Goal: Information Seeking & Learning: Find specific fact

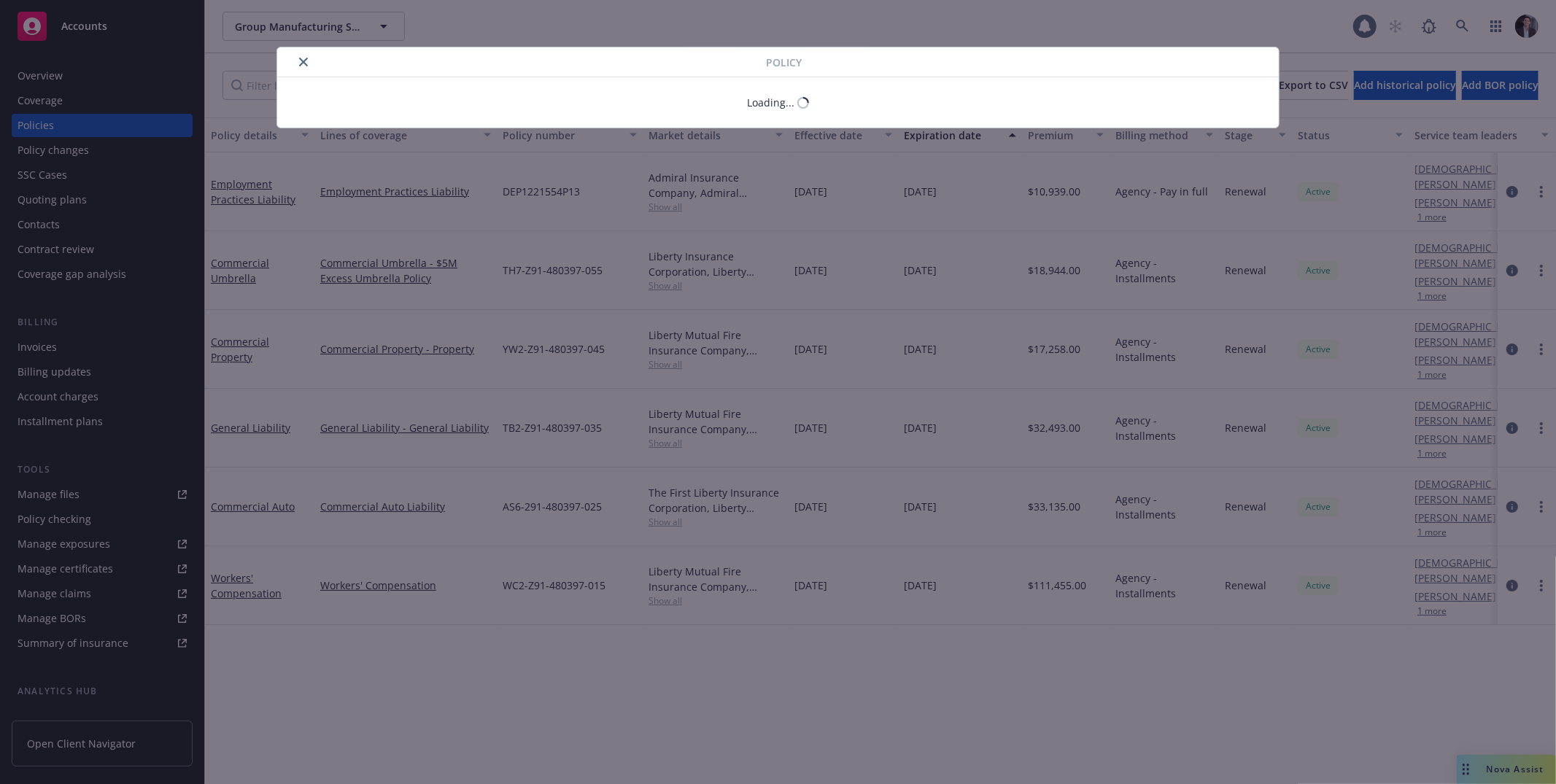
click at [81, 23] on div "Policy Loading..." at bounding box center [778, 392] width 1556 height 784
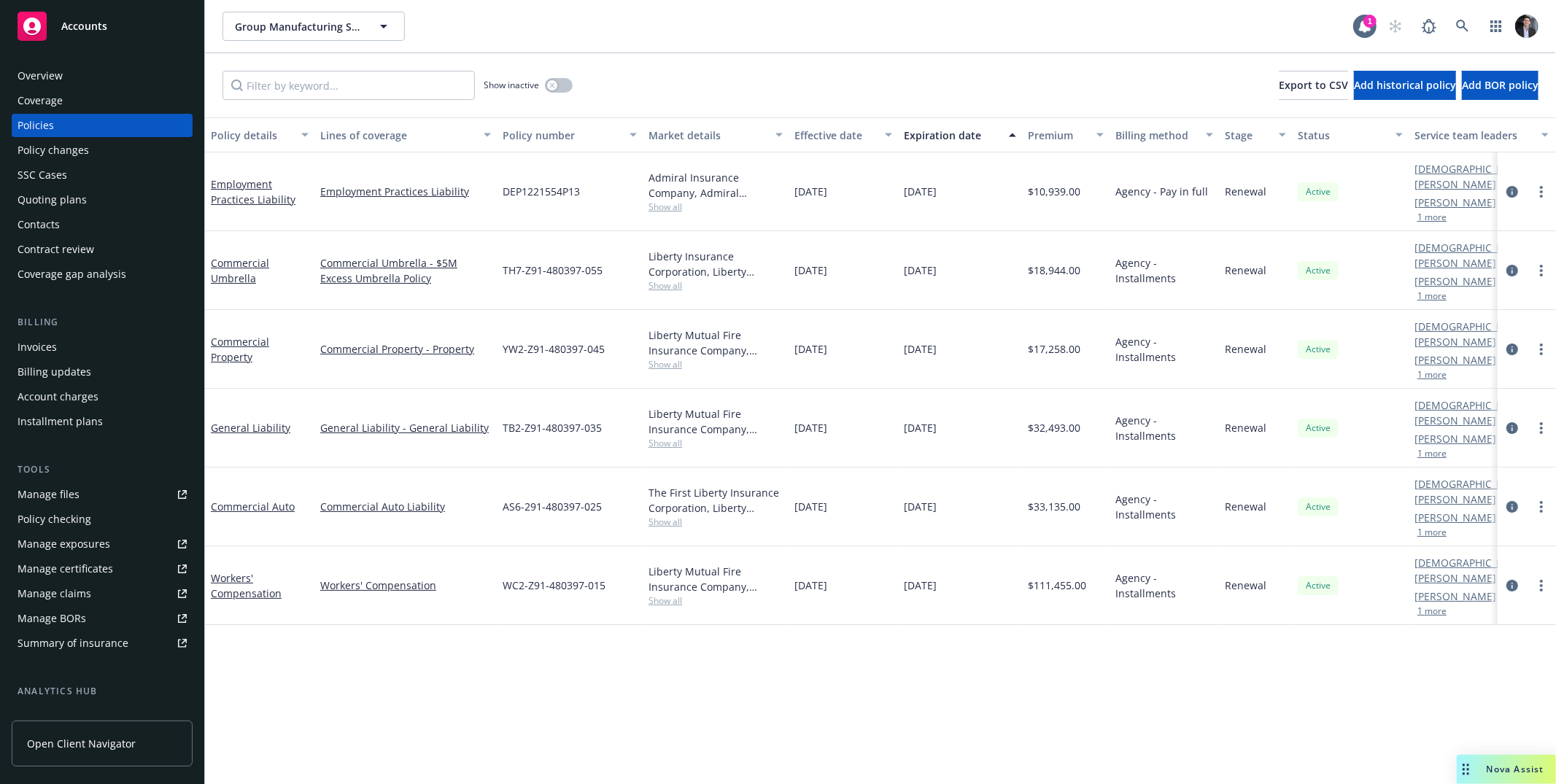
click at [82, 24] on span "Accounts" at bounding box center [84, 26] width 46 height 11
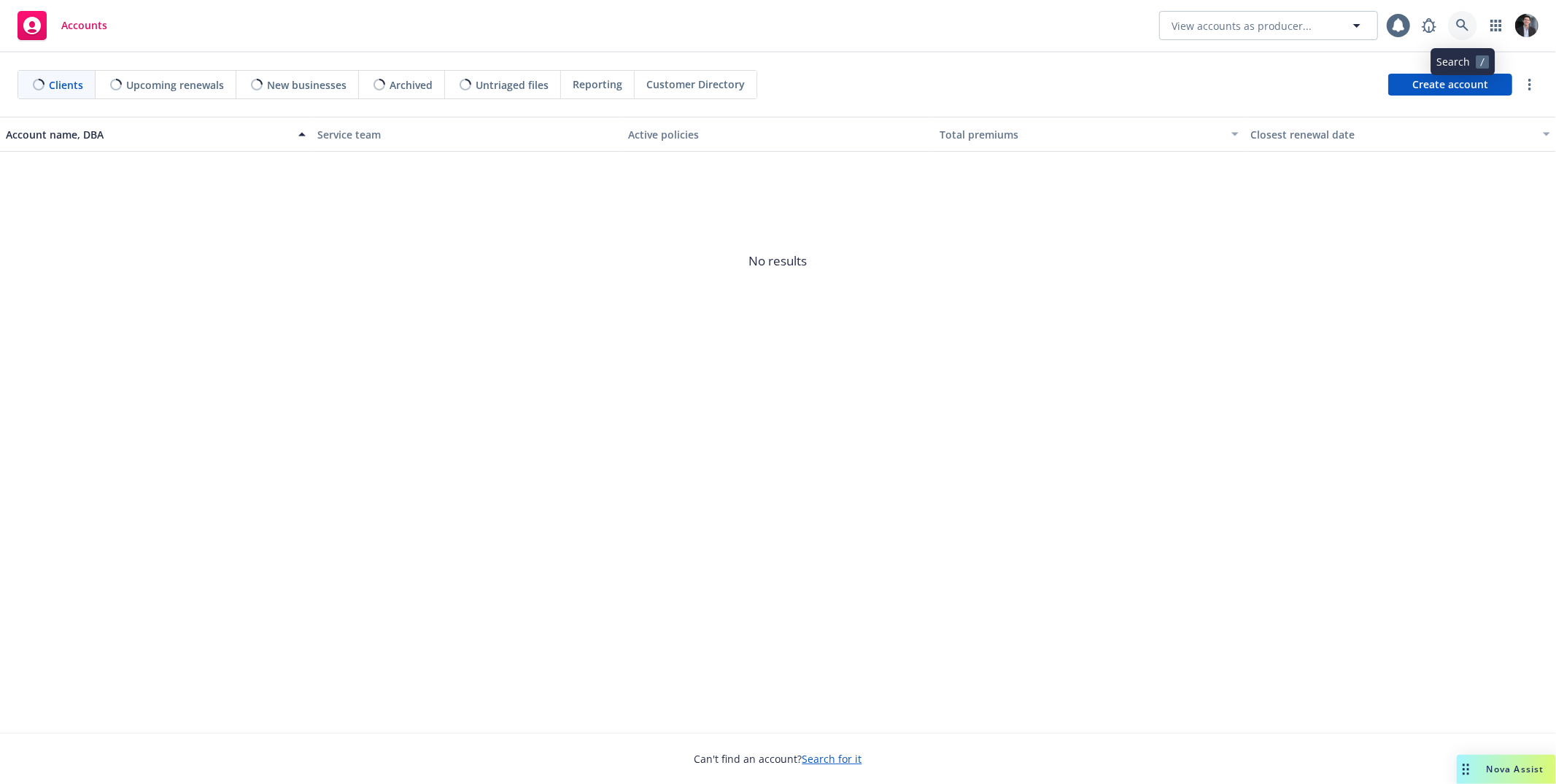
click at [1474, 20] on link at bounding box center [1462, 25] width 29 height 29
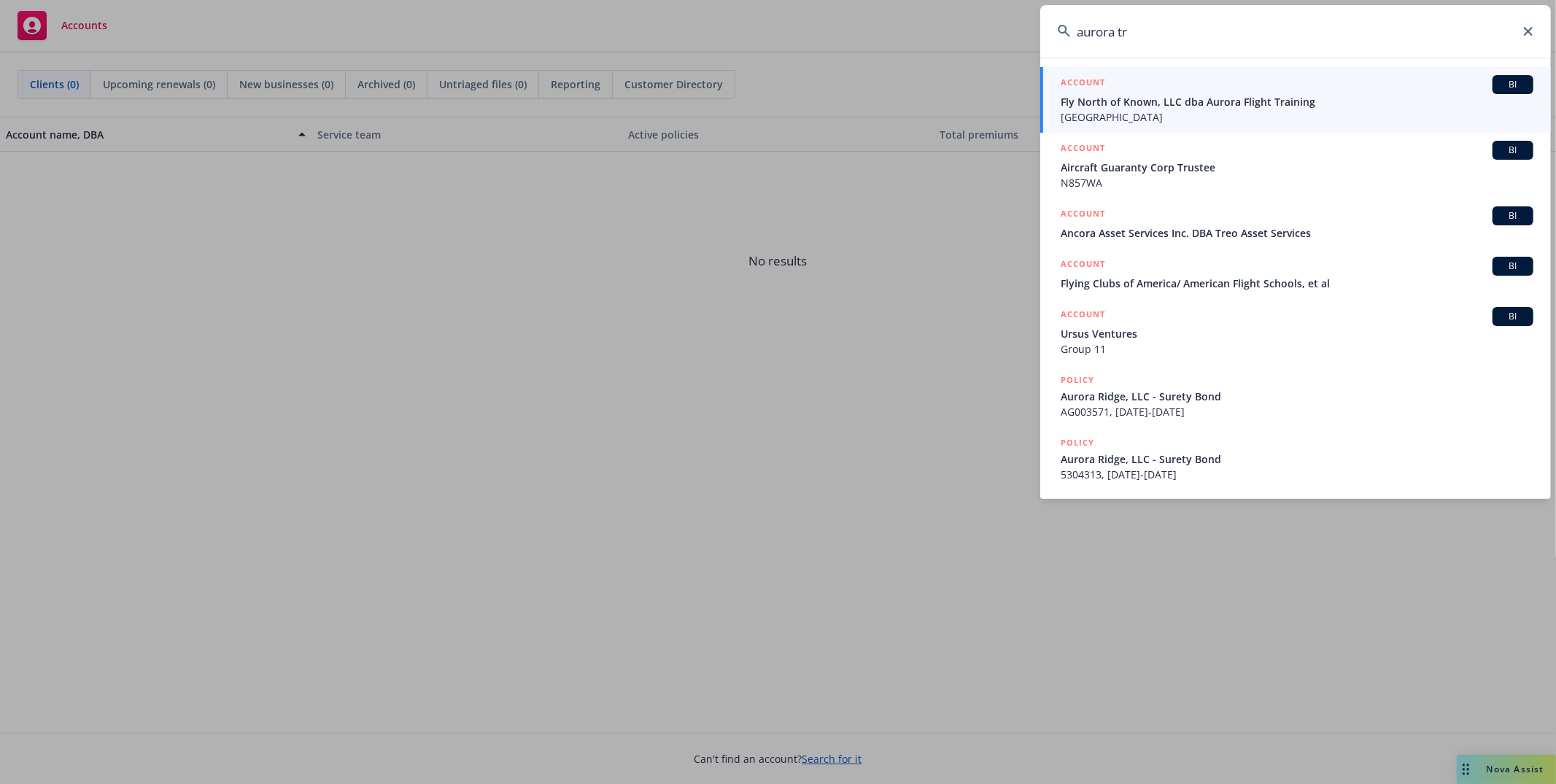
click at [1184, 29] on input "aurora tr" at bounding box center [1295, 31] width 510 height 52
type input "auror"
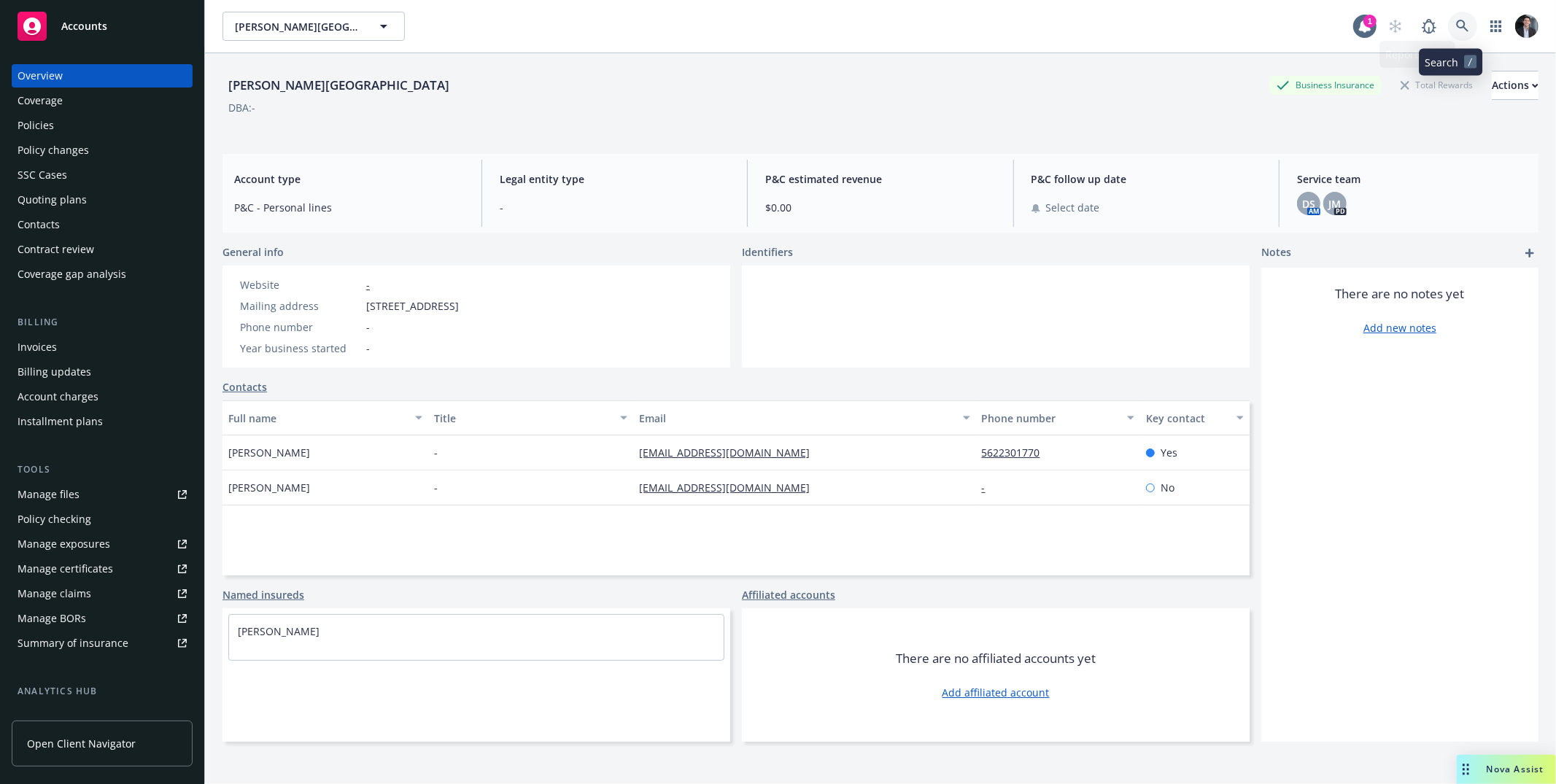
click at [1456, 29] on icon at bounding box center [1462, 26] width 12 height 12
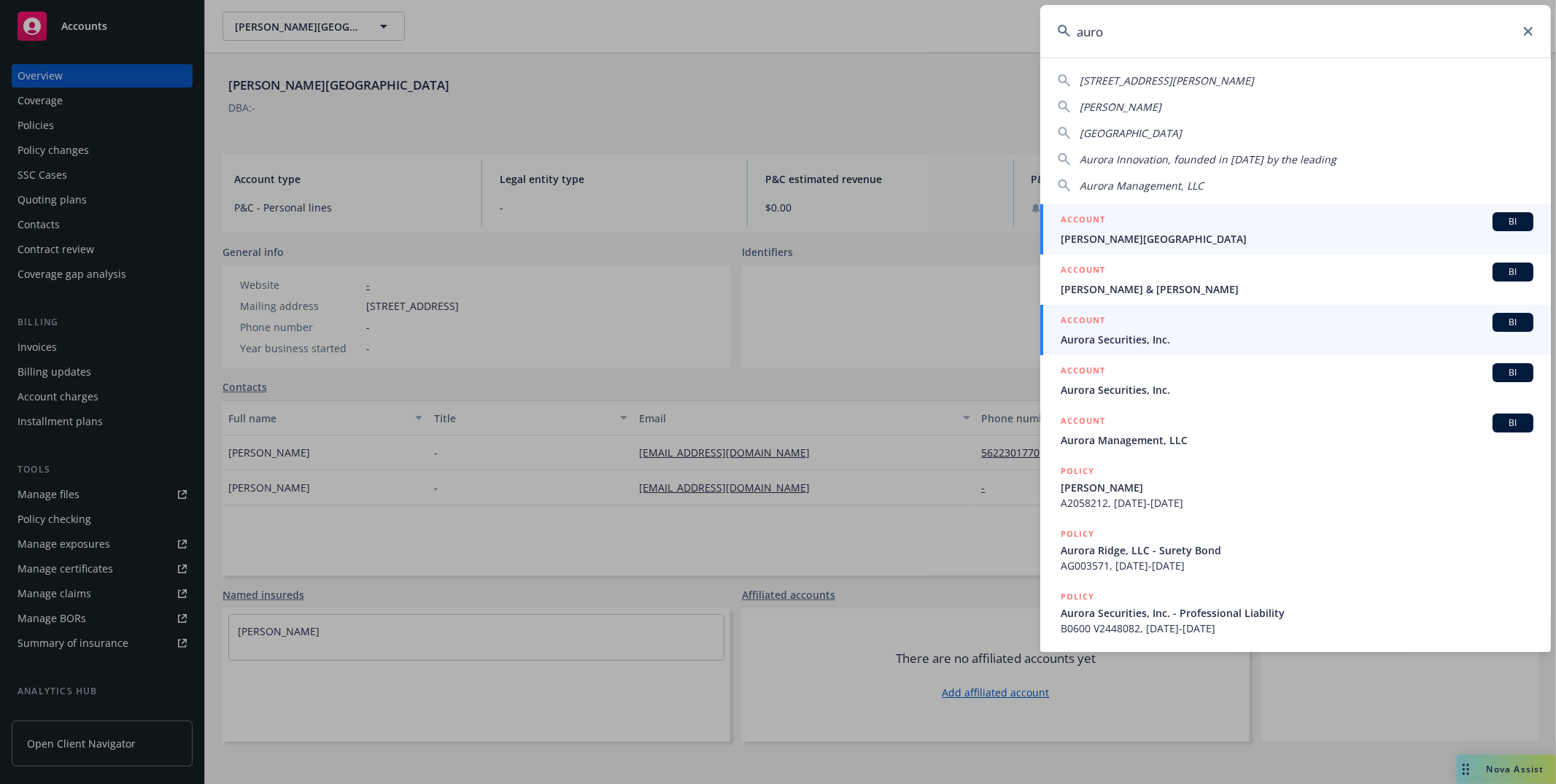
type input "aur"
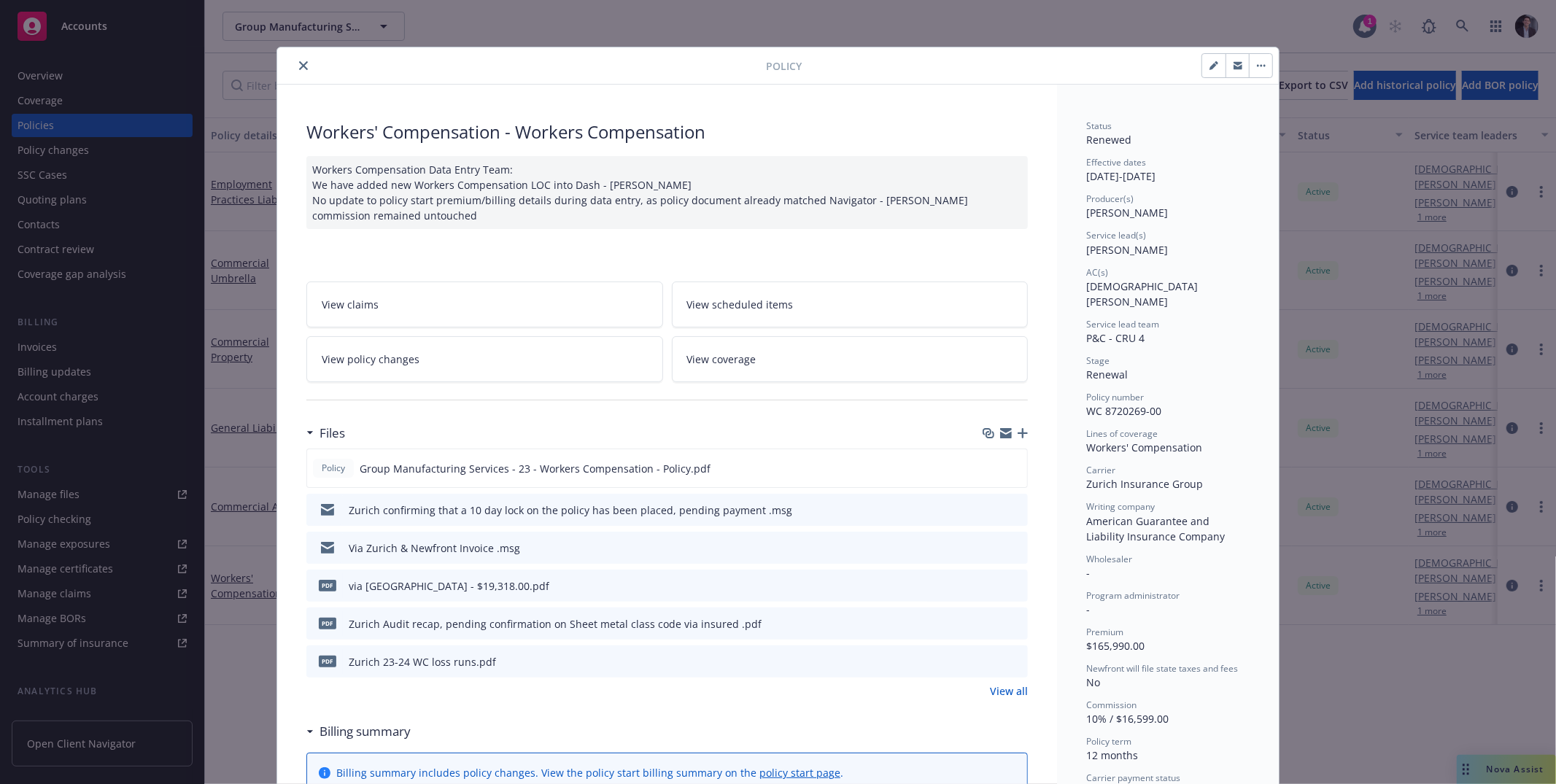
click at [298, 73] on button "close" at bounding box center [303, 65] width 17 height 17
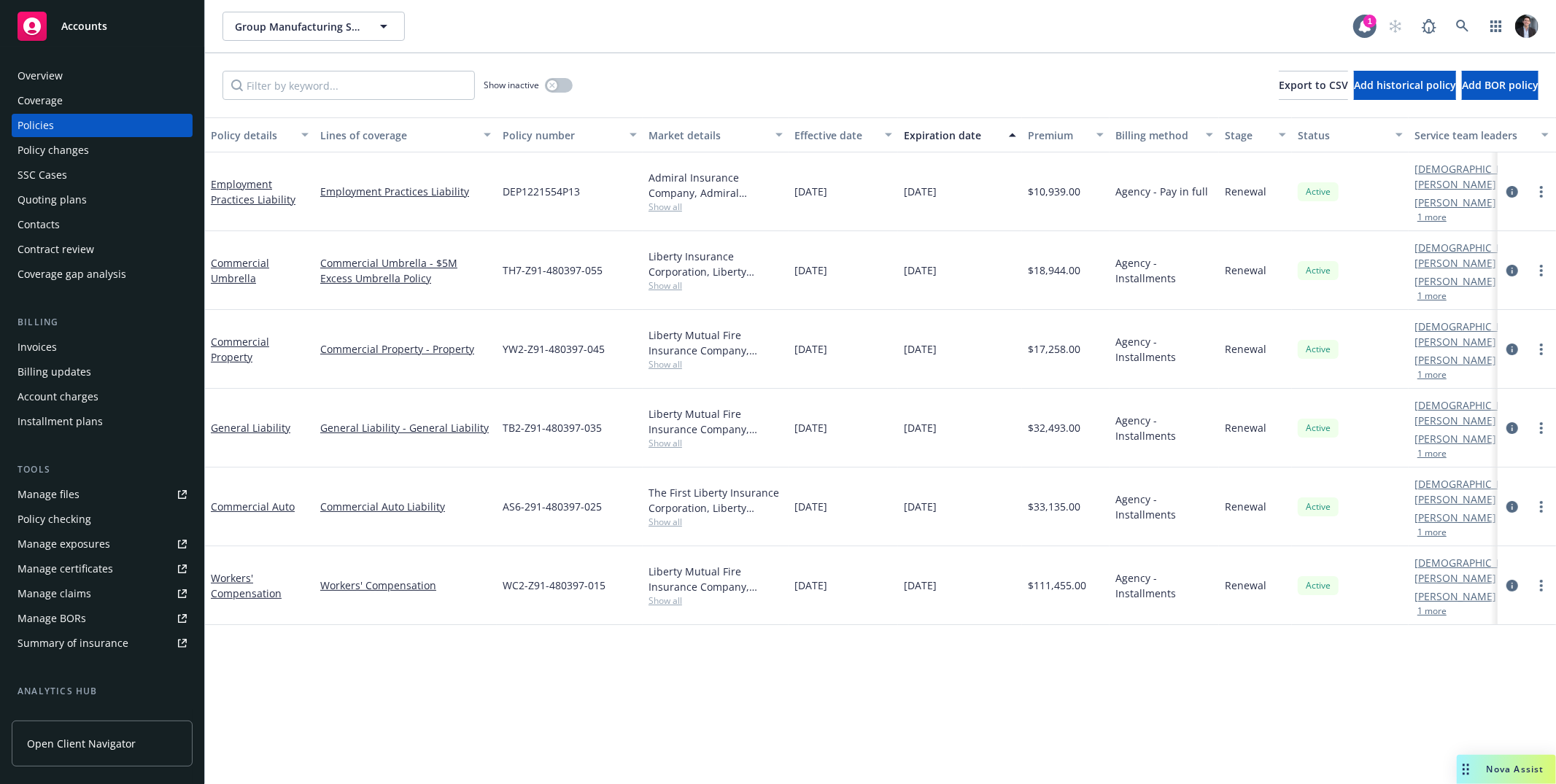
click at [87, 69] on div "Overview" at bounding box center [102, 76] width 169 height 23
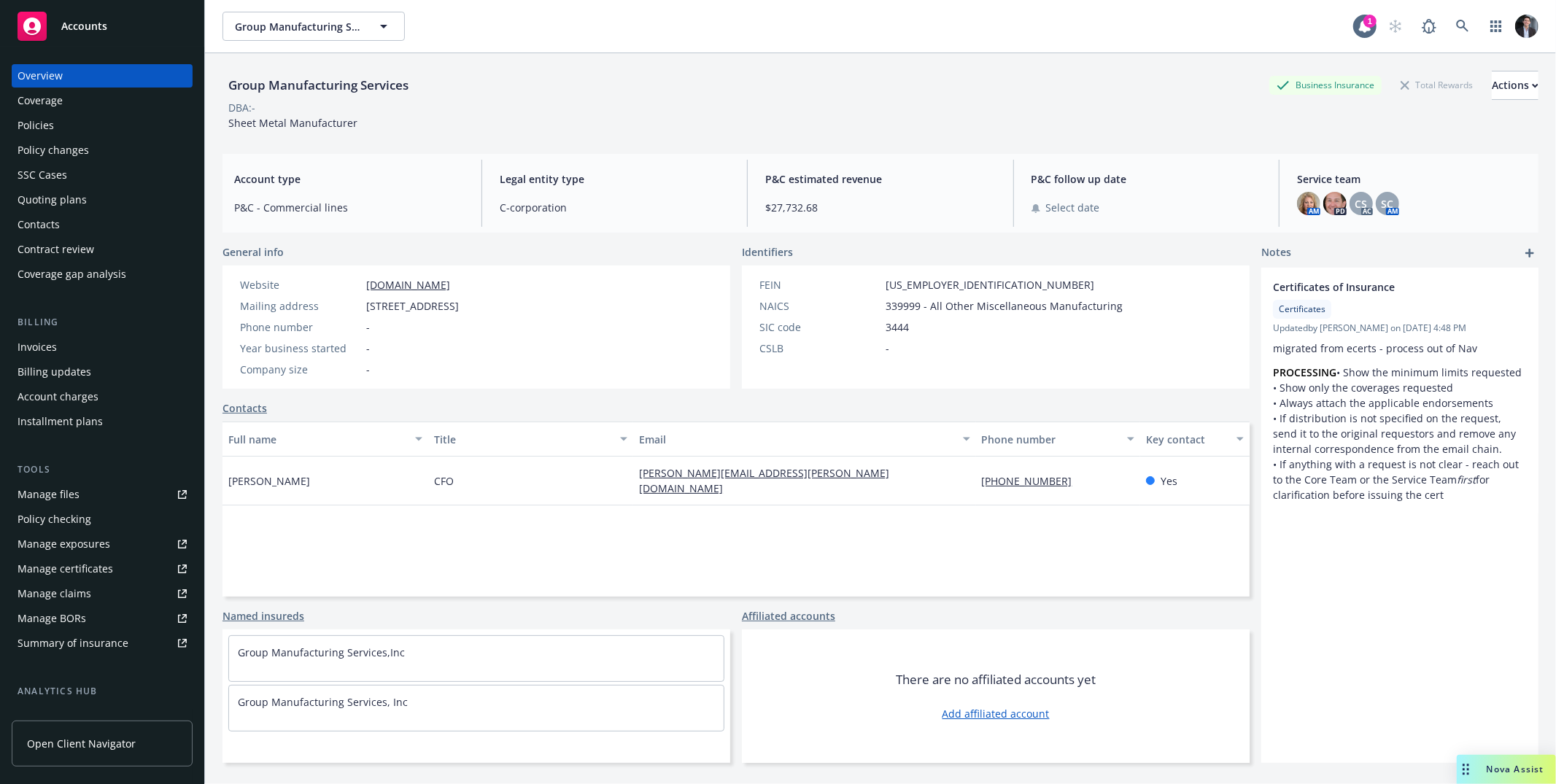
click at [1465, 762] on div "Drag to move" at bounding box center [1466, 770] width 18 height 29
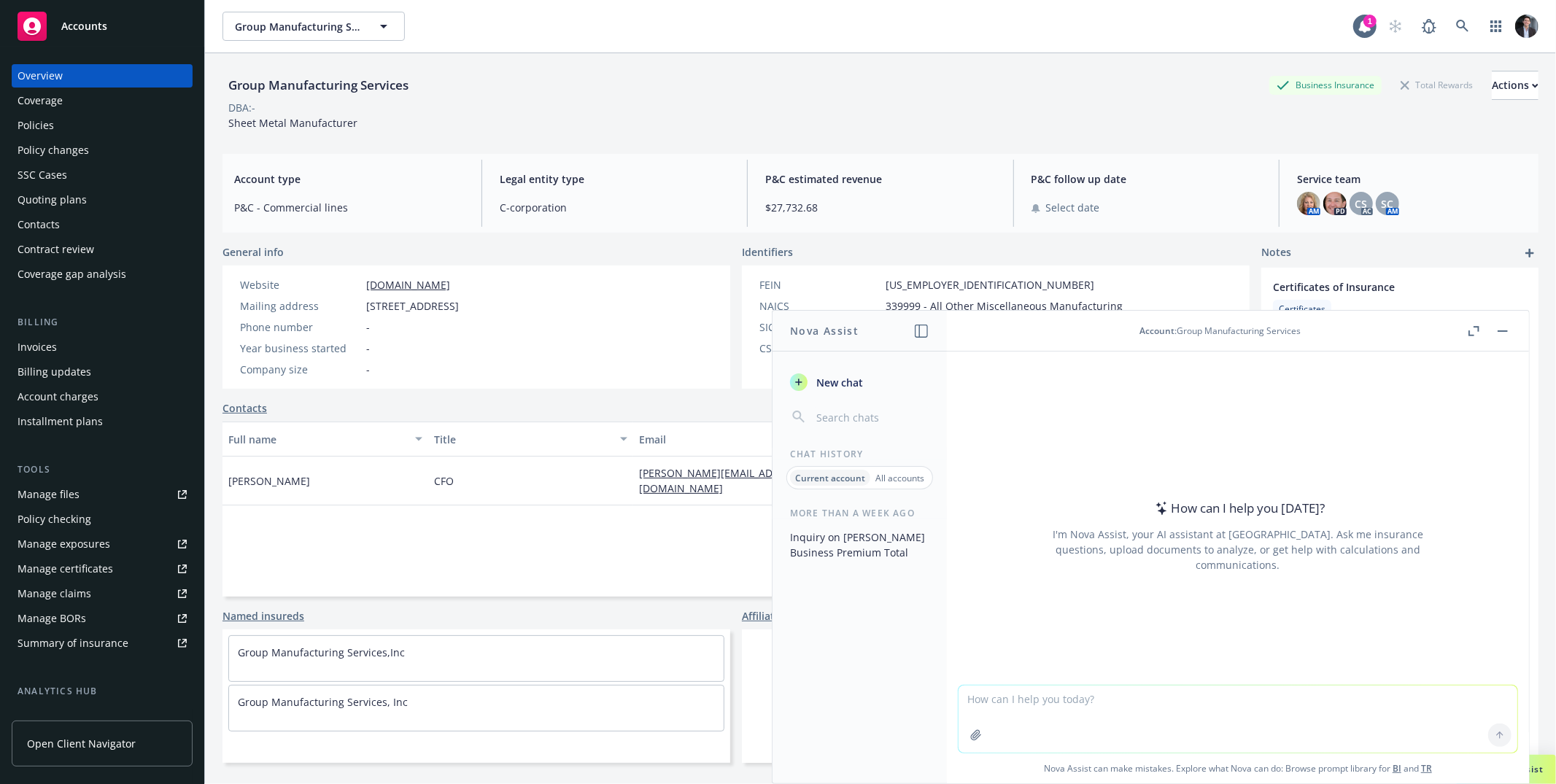
click at [1142, 703] on textarea at bounding box center [1238, 719] width 559 height 67
click at [838, 383] on span "New chat" at bounding box center [838, 383] width 50 height 15
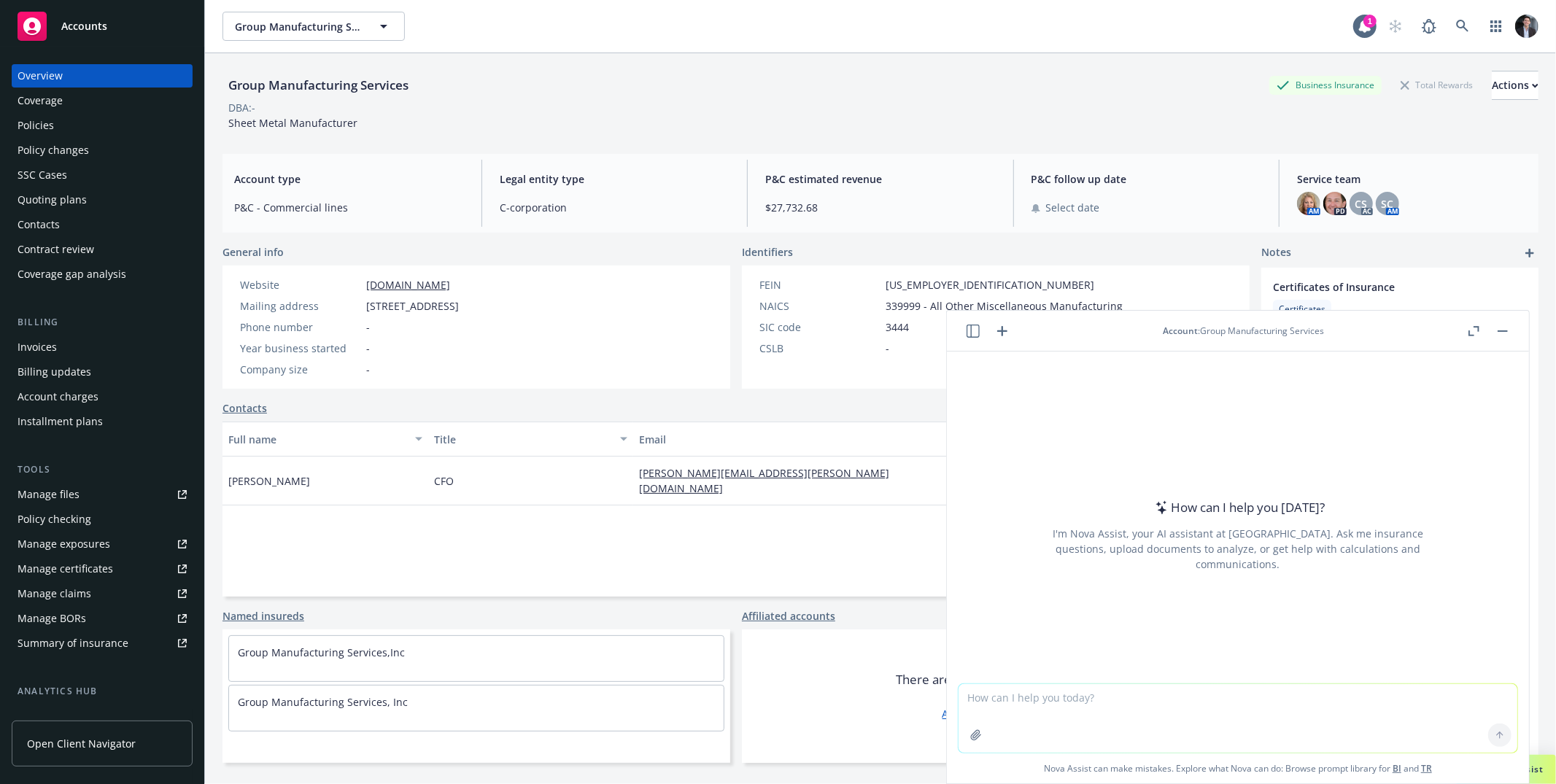
click at [980, 330] on button "button" at bounding box center [972, 330] width 17 height 17
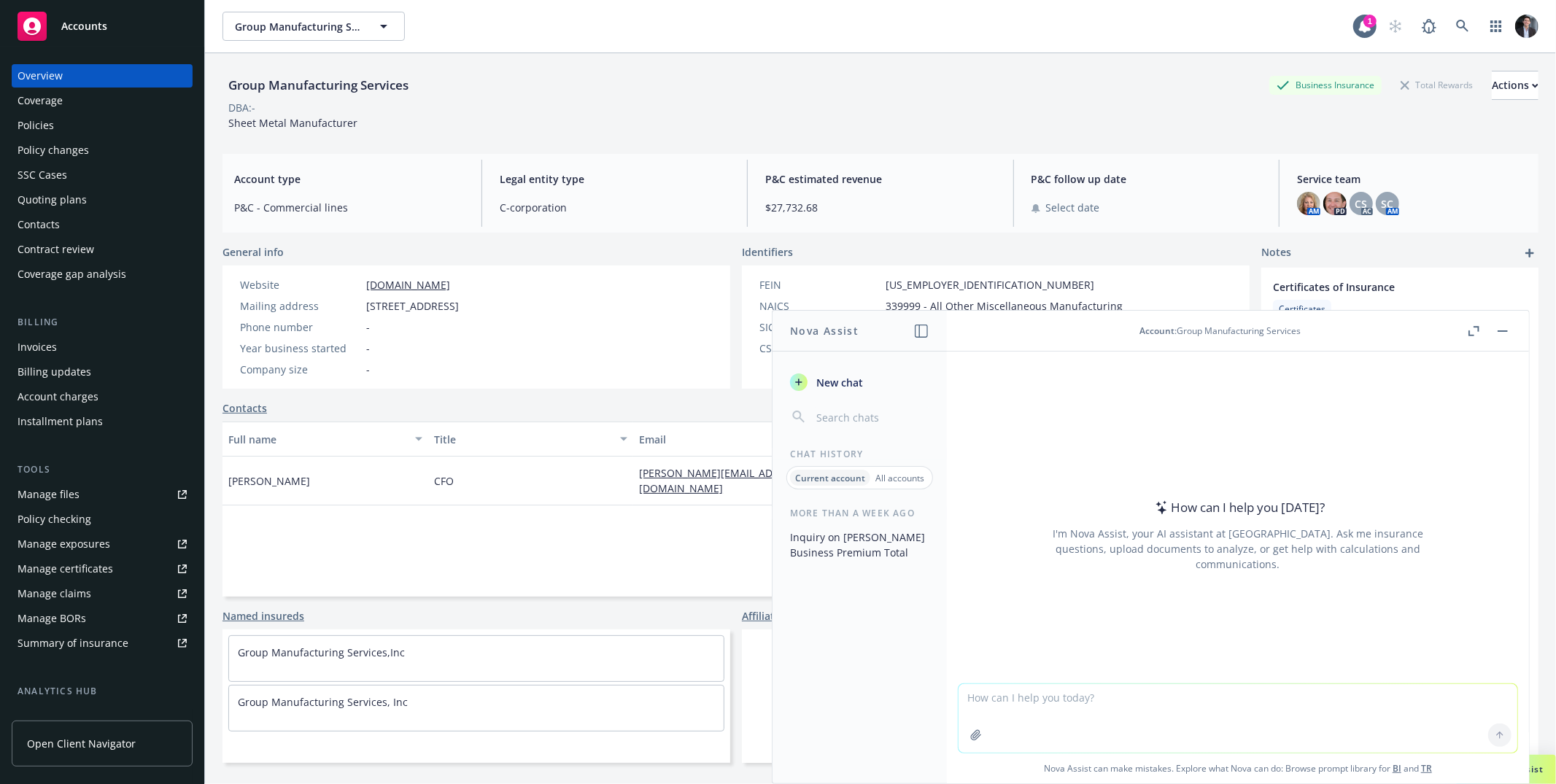
click at [1483, 324] on div at bounding box center [1488, 330] width 47 height 17
click at [1479, 324] on button "button" at bounding box center [1473, 330] width 17 height 17
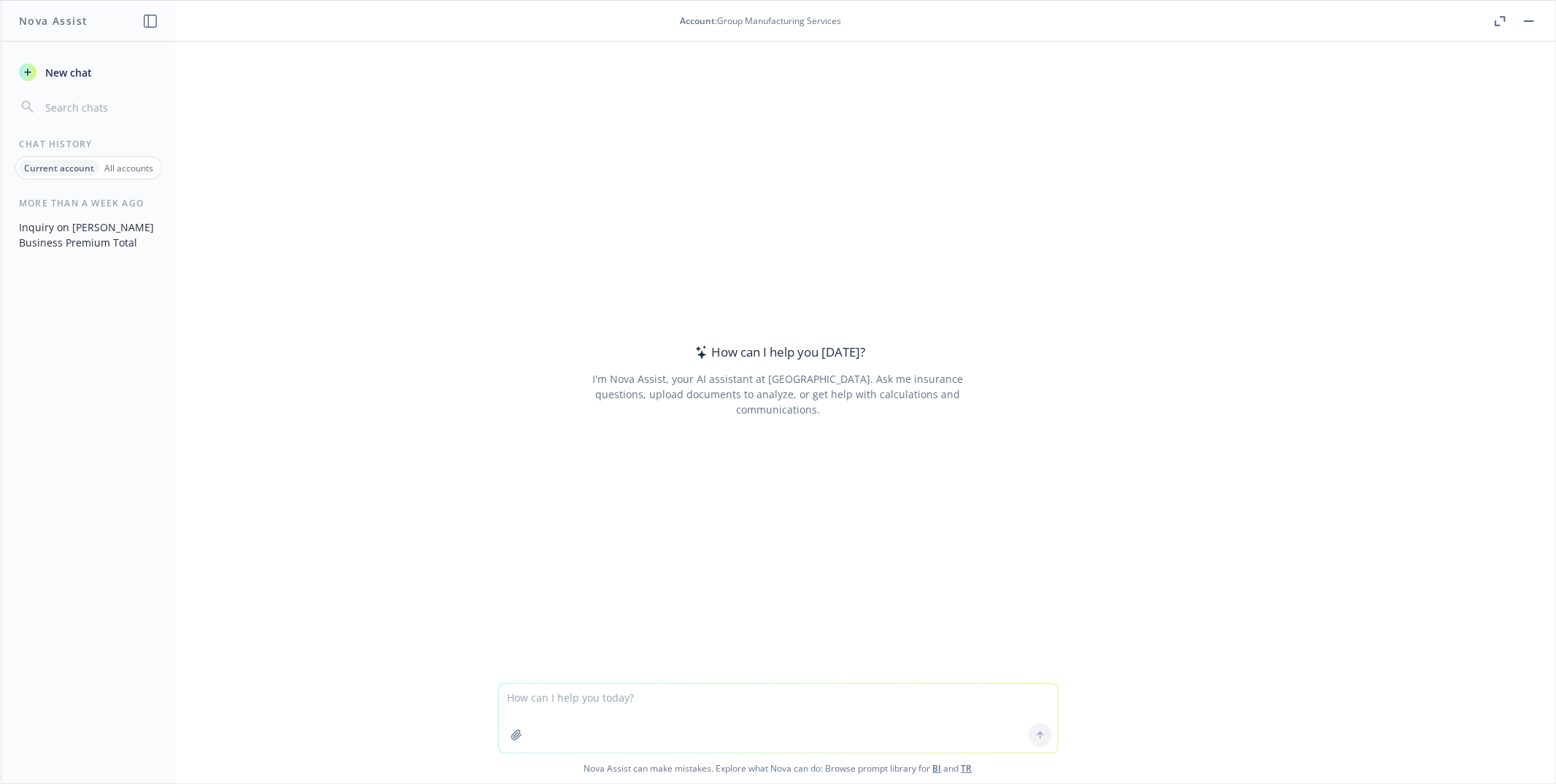
click at [1506, 19] on button "button" at bounding box center [1499, 20] width 17 height 17
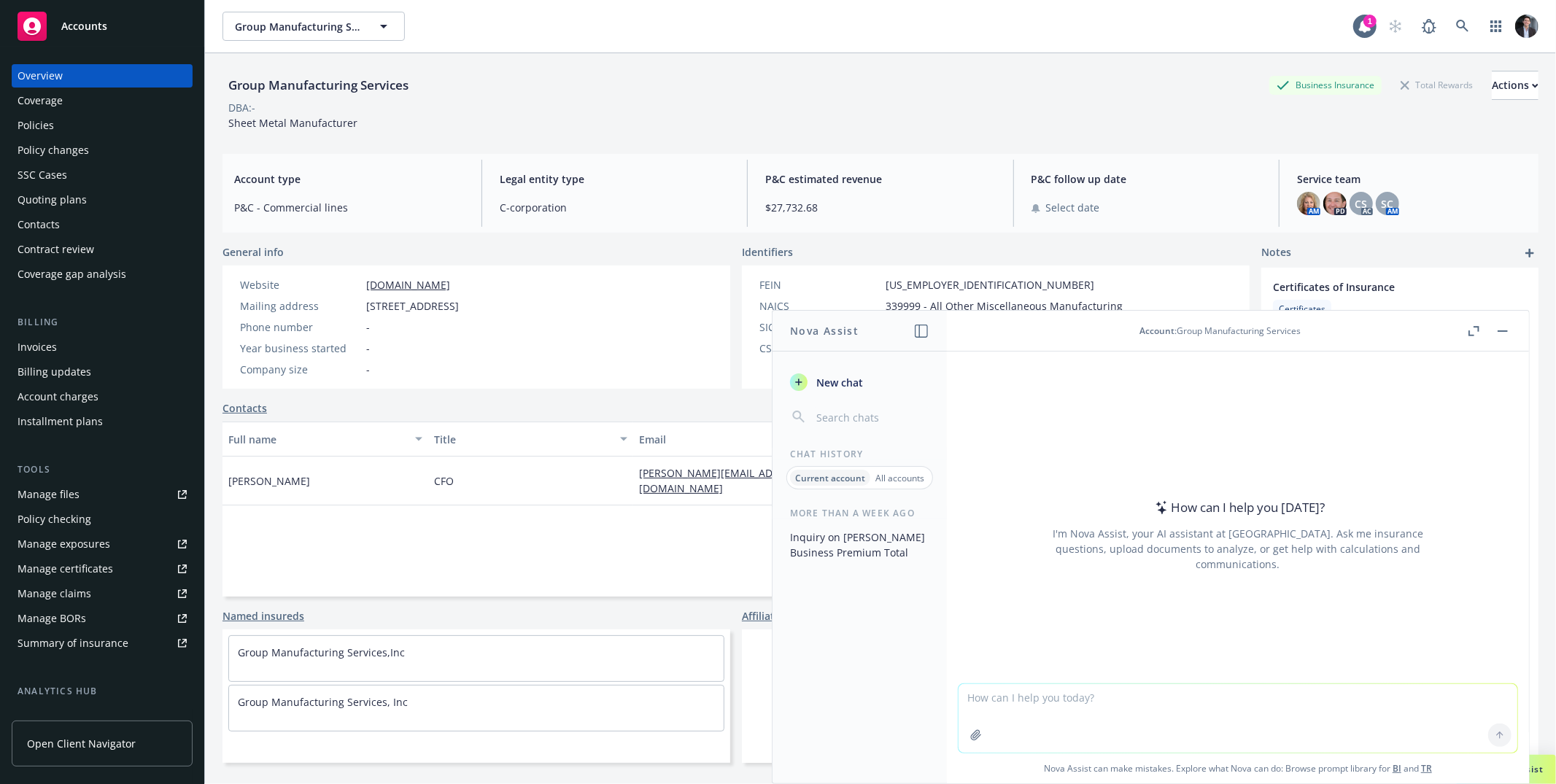
click at [498, 412] on div "Contacts" at bounding box center [736, 408] width 1027 height 15
click at [1505, 329] on button "button" at bounding box center [1502, 330] width 17 height 17
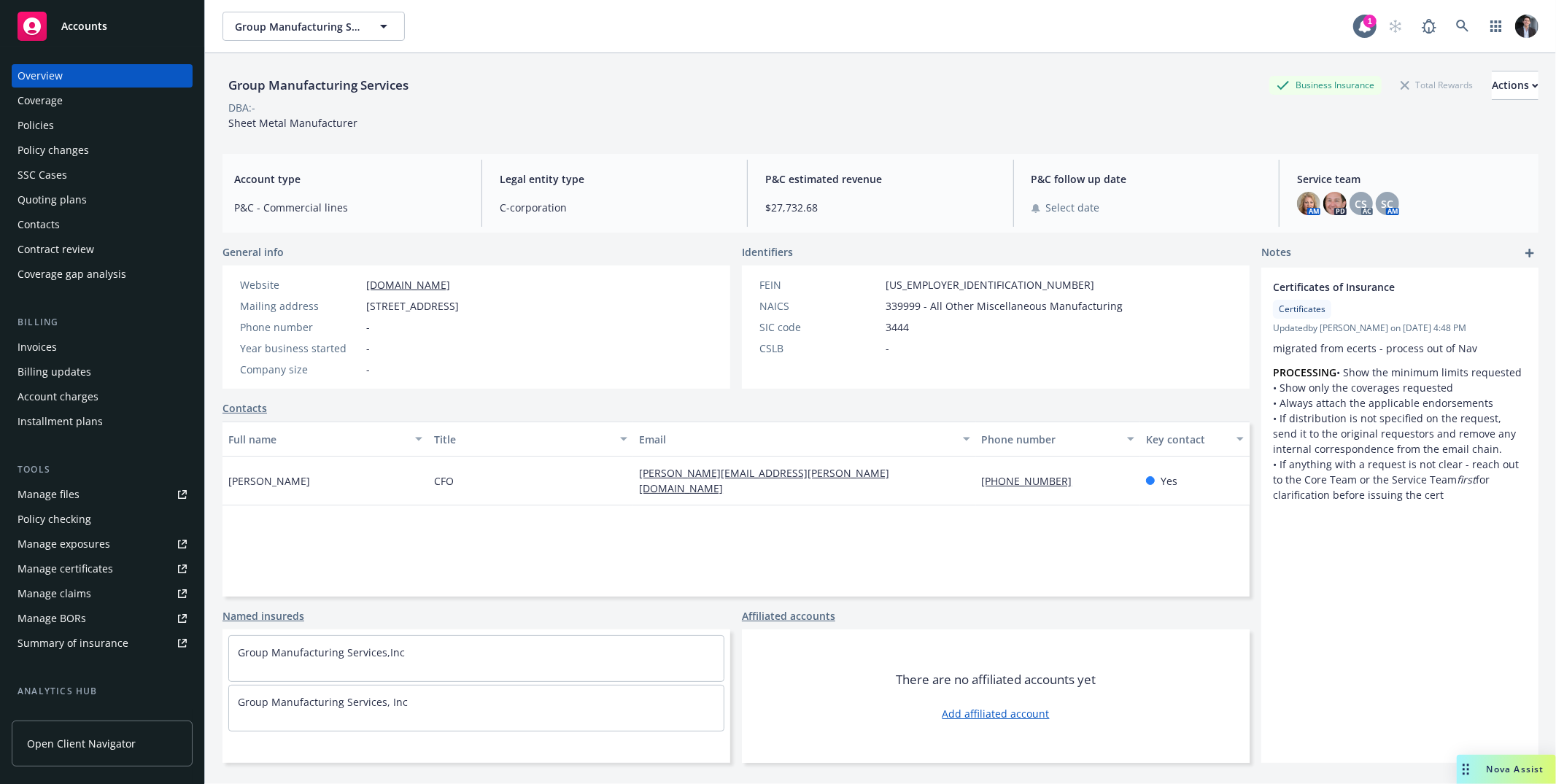
scroll to position [3, 0]
click at [85, 119] on div "Policies" at bounding box center [102, 126] width 169 height 23
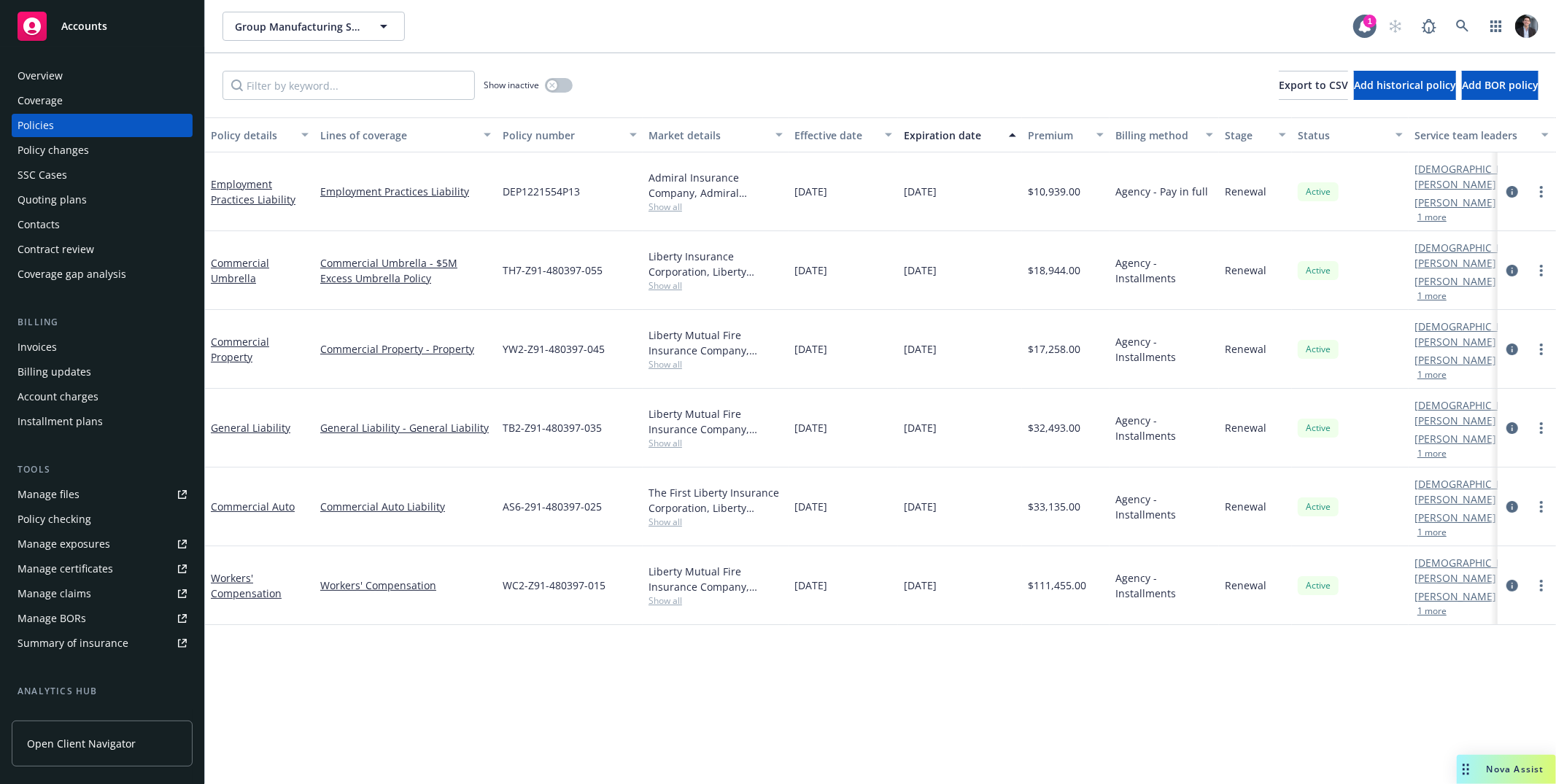
click at [109, 181] on div "SSC Cases" at bounding box center [102, 175] width 169 height 23
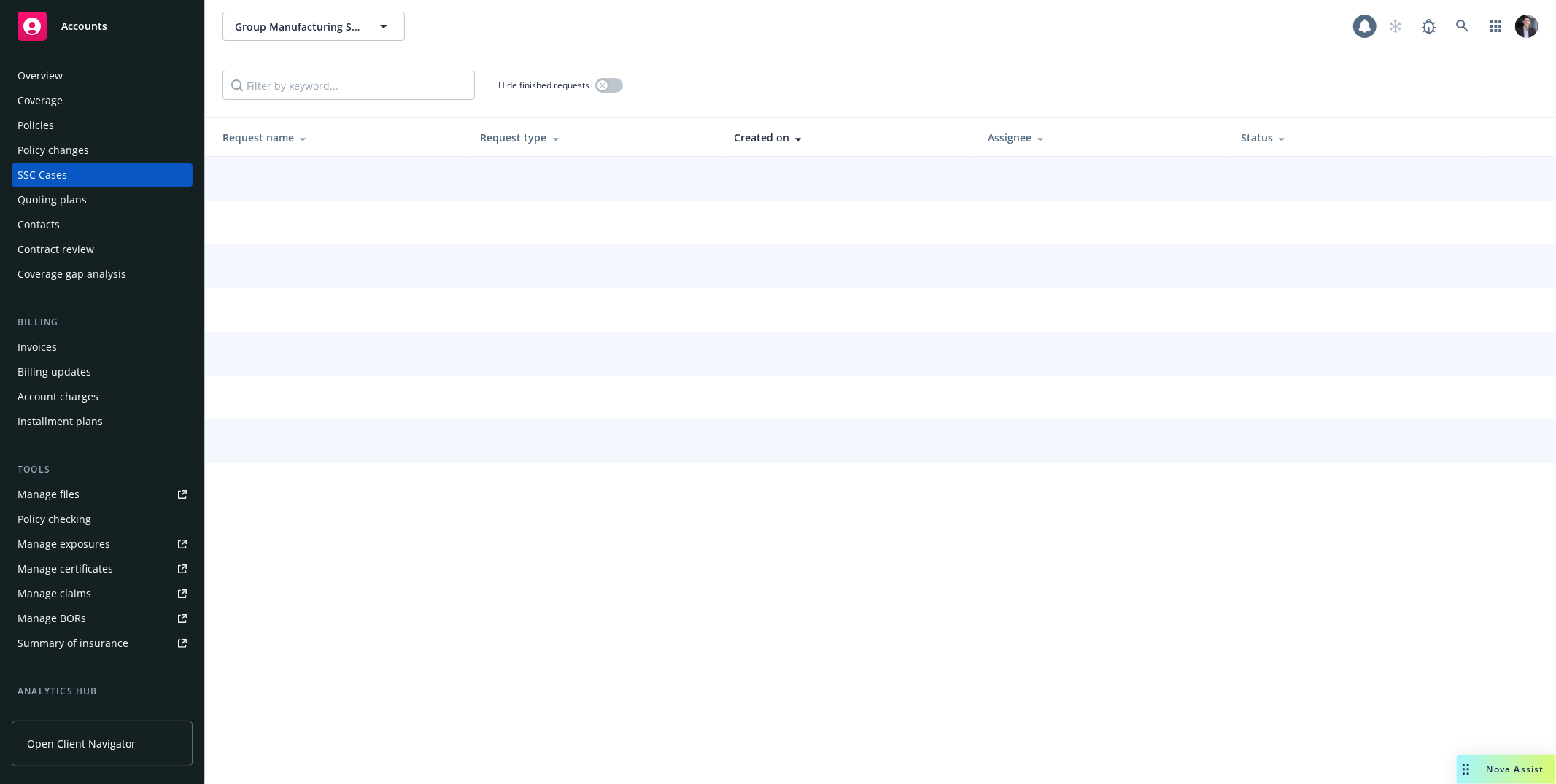
click at [98, 210] on div "Quoting plans" at bounding box center [102, 200] width 169 height 23
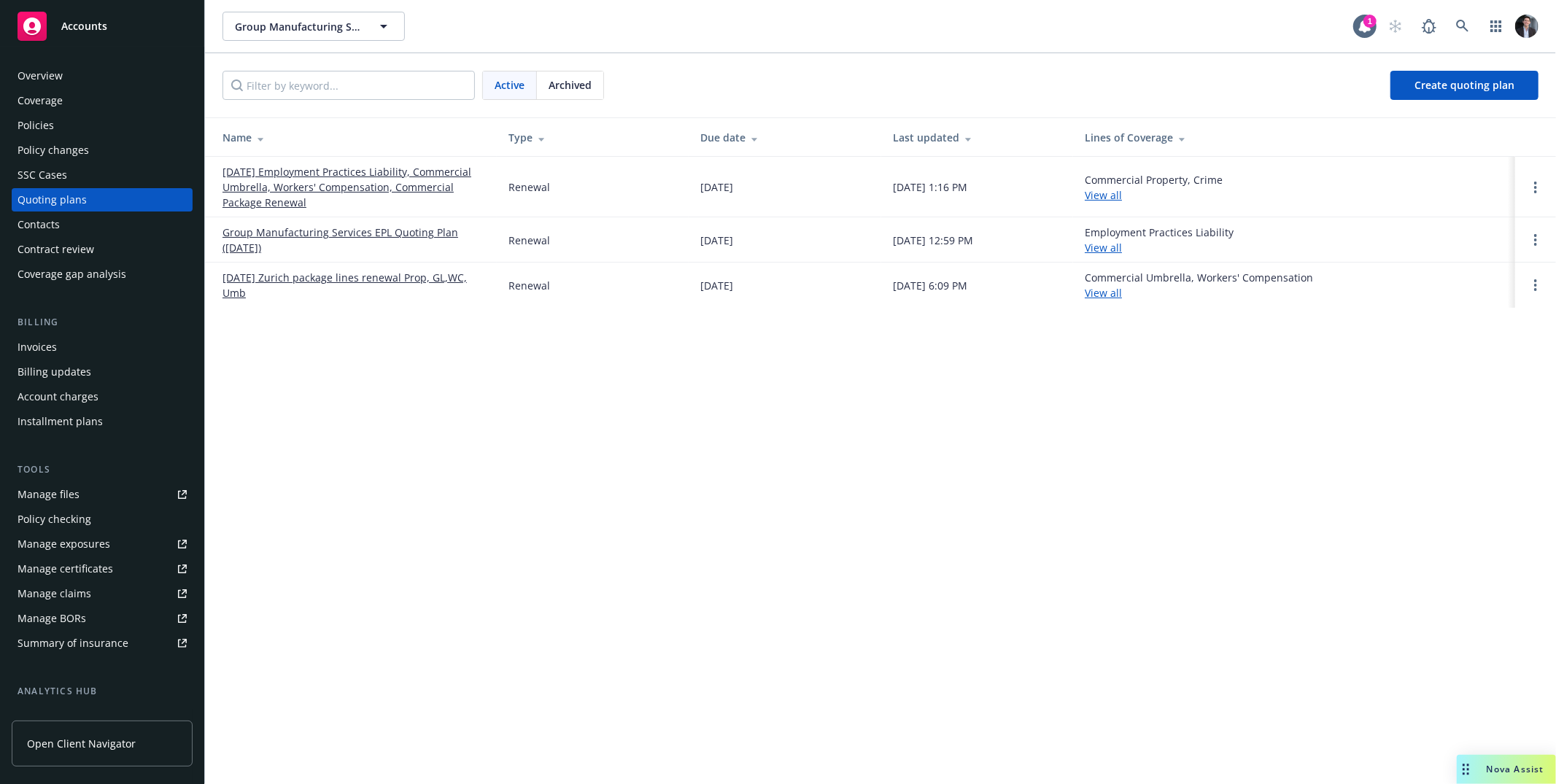
click at [96, 342] on div "Invoices" at bounding box center [102, 347] width 169 height 23
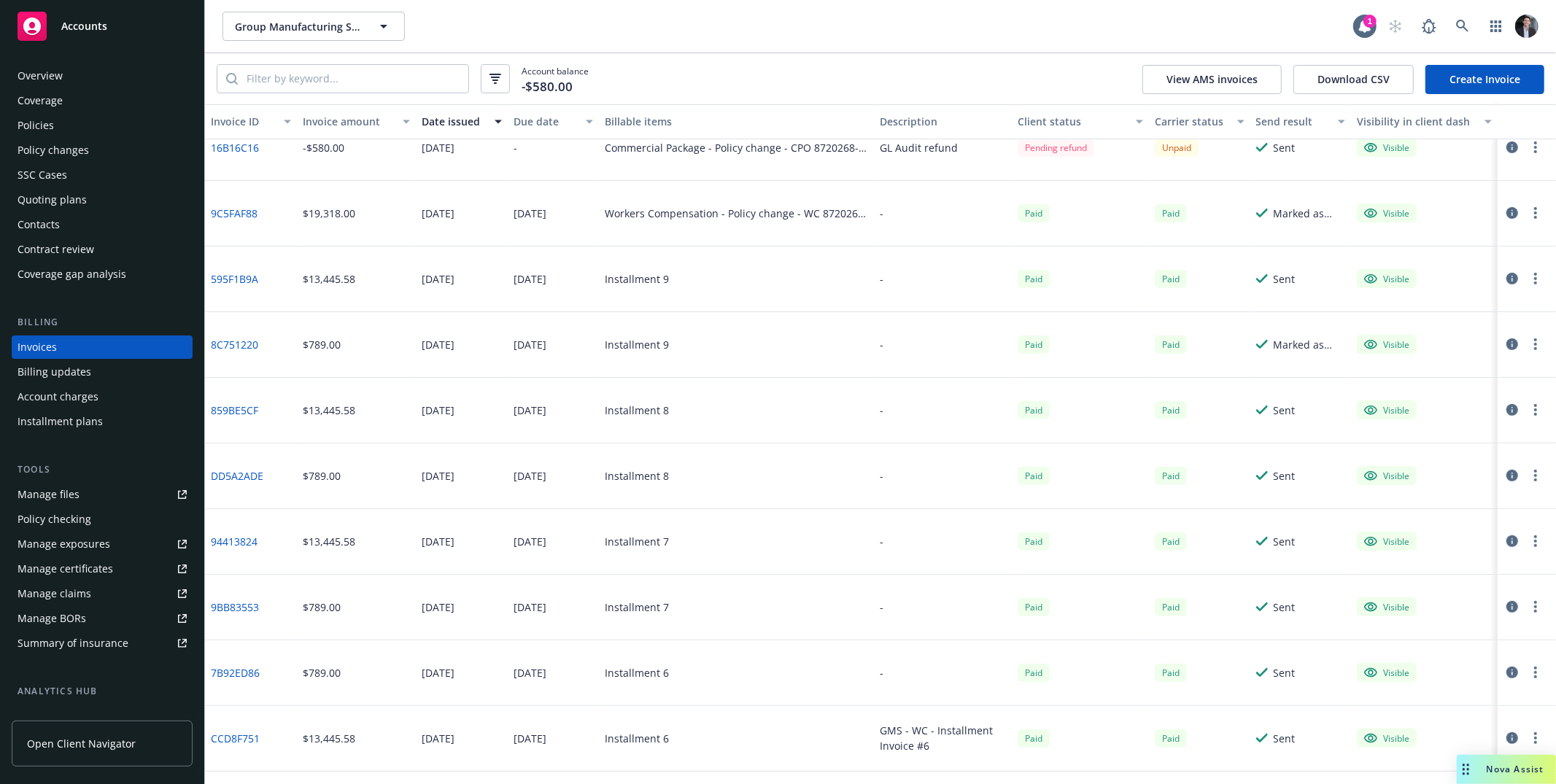
scroll to position [556, 0]
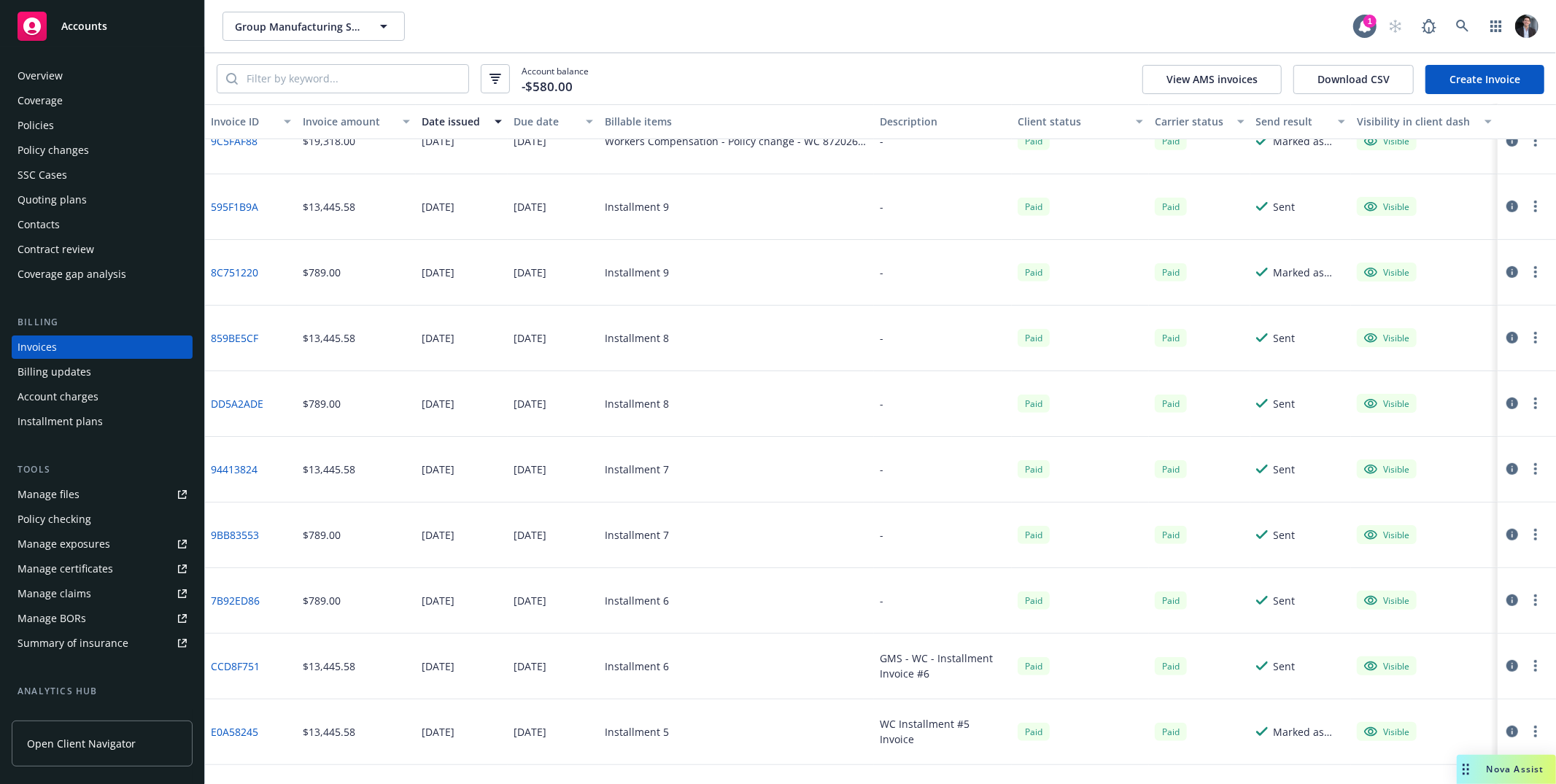
click at [110, 31] on div "Accounts" at bounding box center [102, 26] width 169 height 29
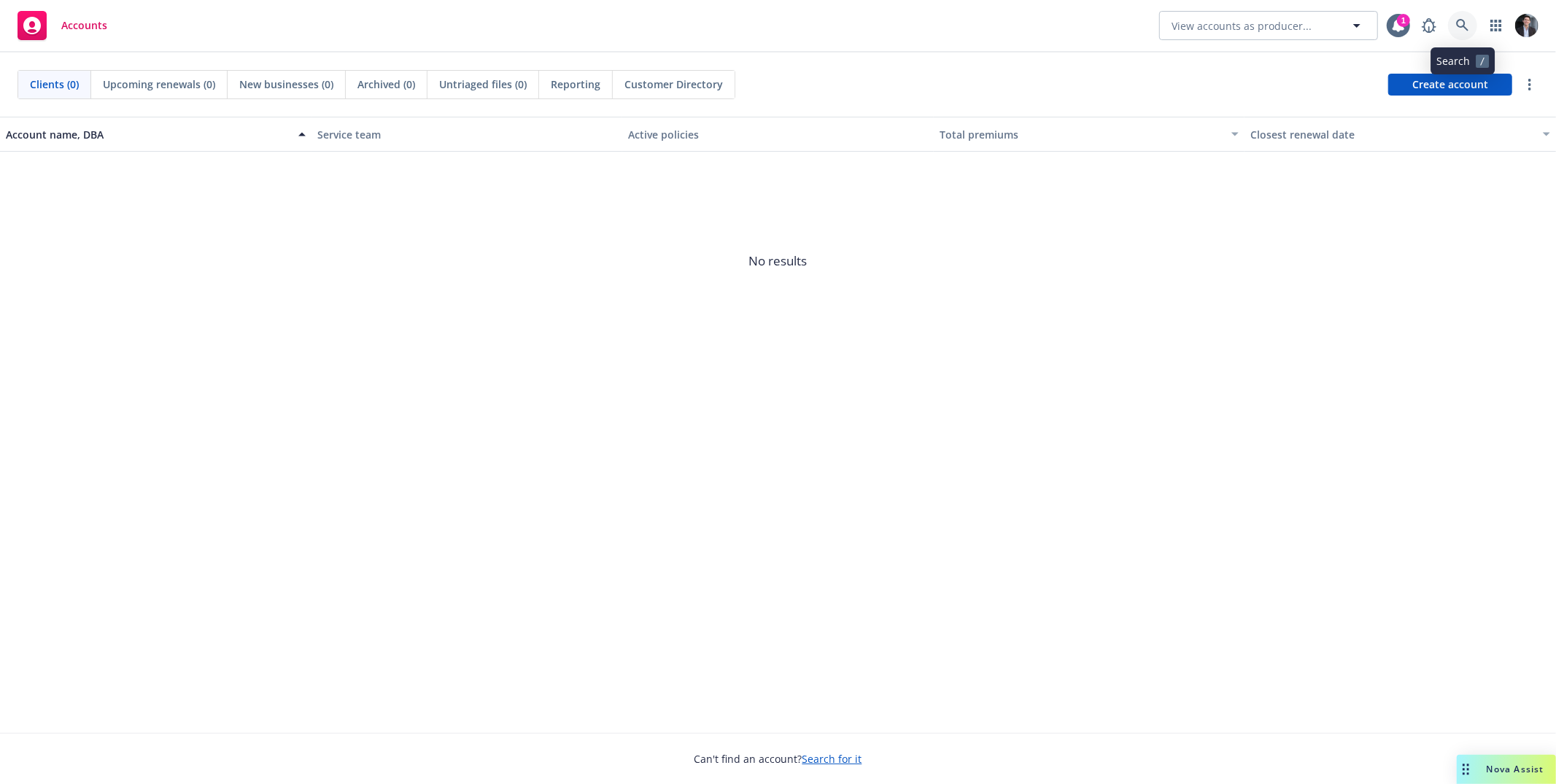
click at [1467, 23] on icon at bounding box center [1462, 25] width 13 height 13
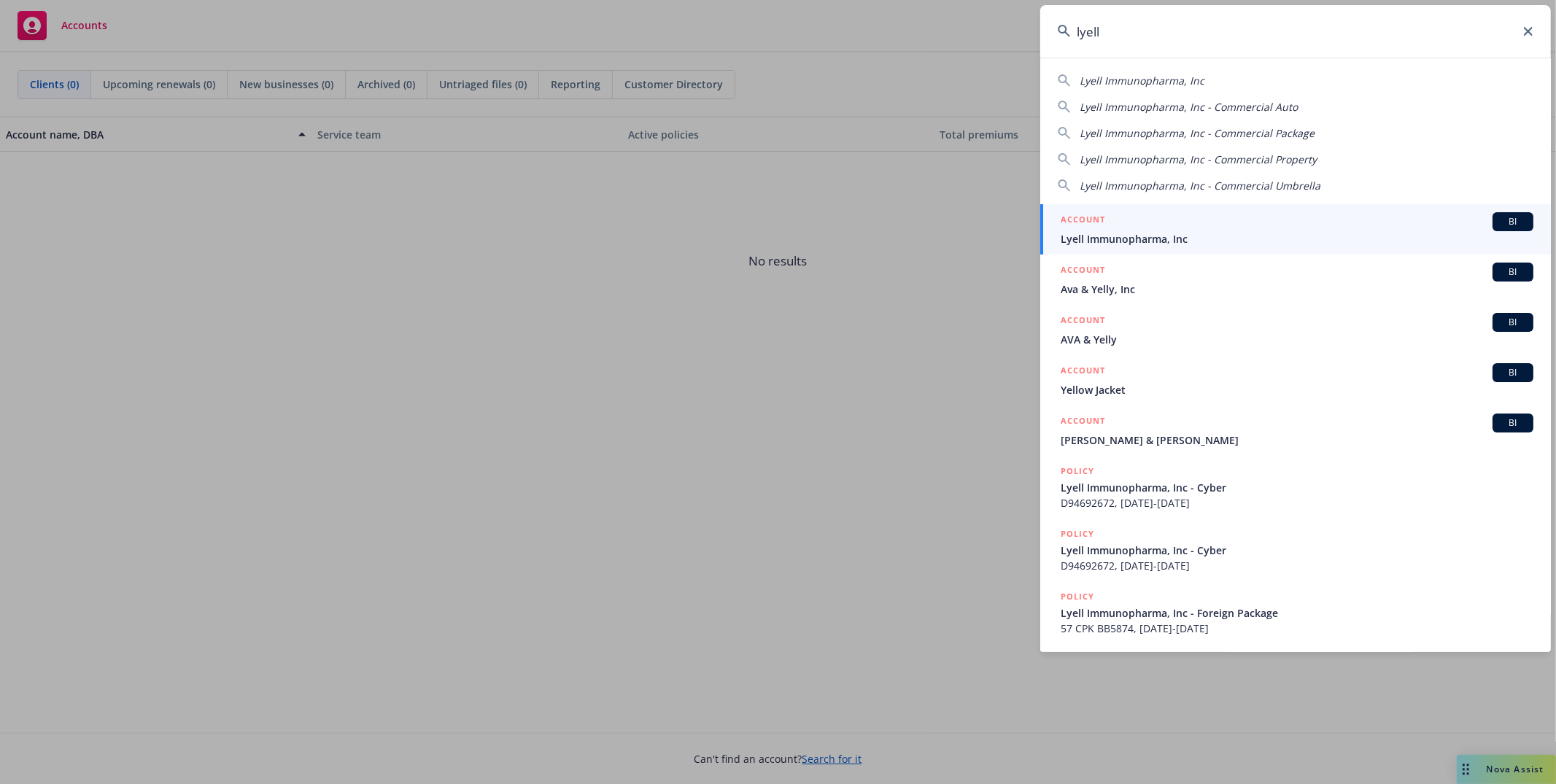
type input "lyell"
click at [1207, 225] on div "ACCOUNT BI" at bounding box center [1297, 222] width 473 height 19
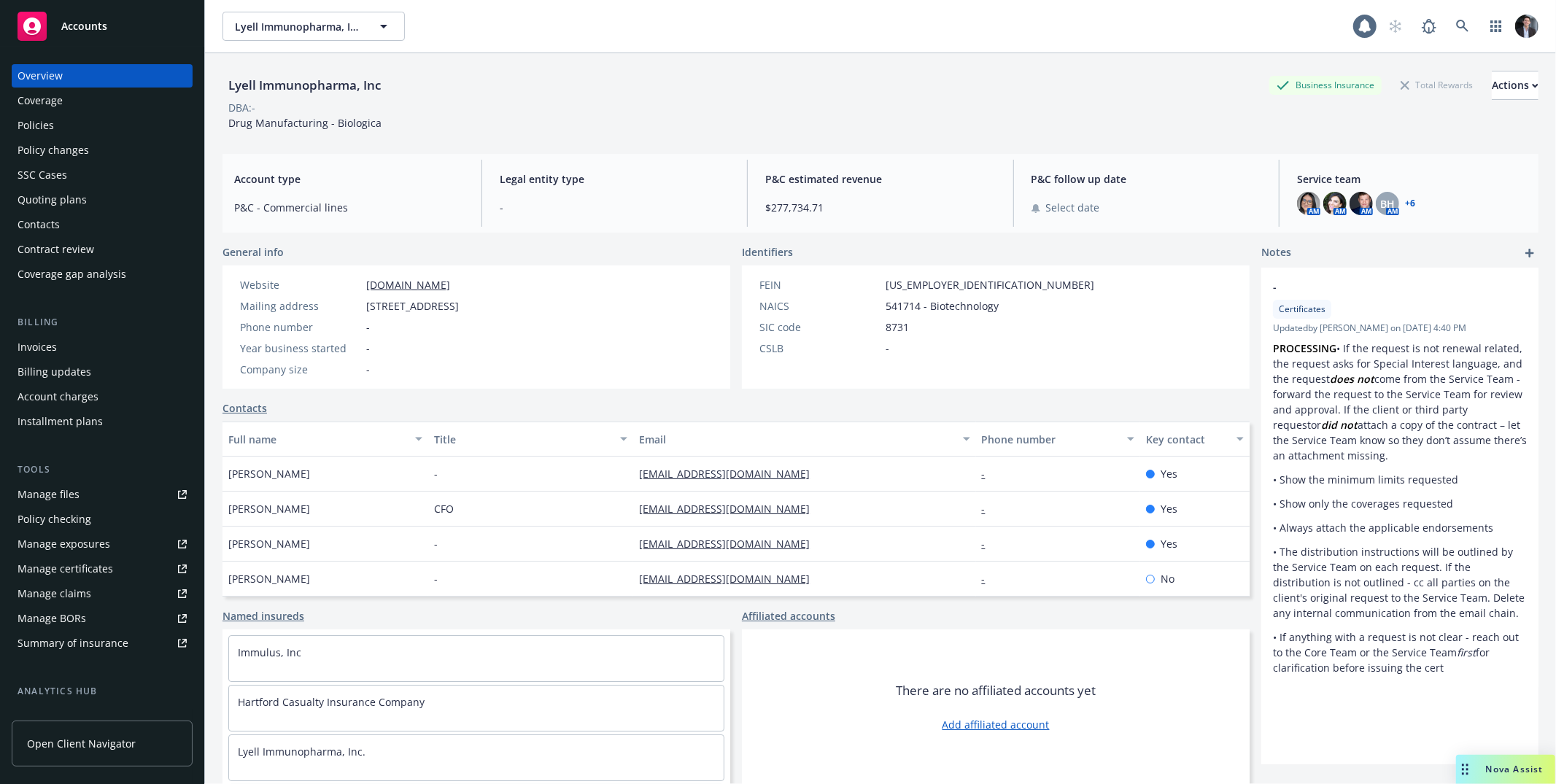
click at [1471, 759] on div "Drag to move" at bounding box center [1465, 770] width 18 height 29
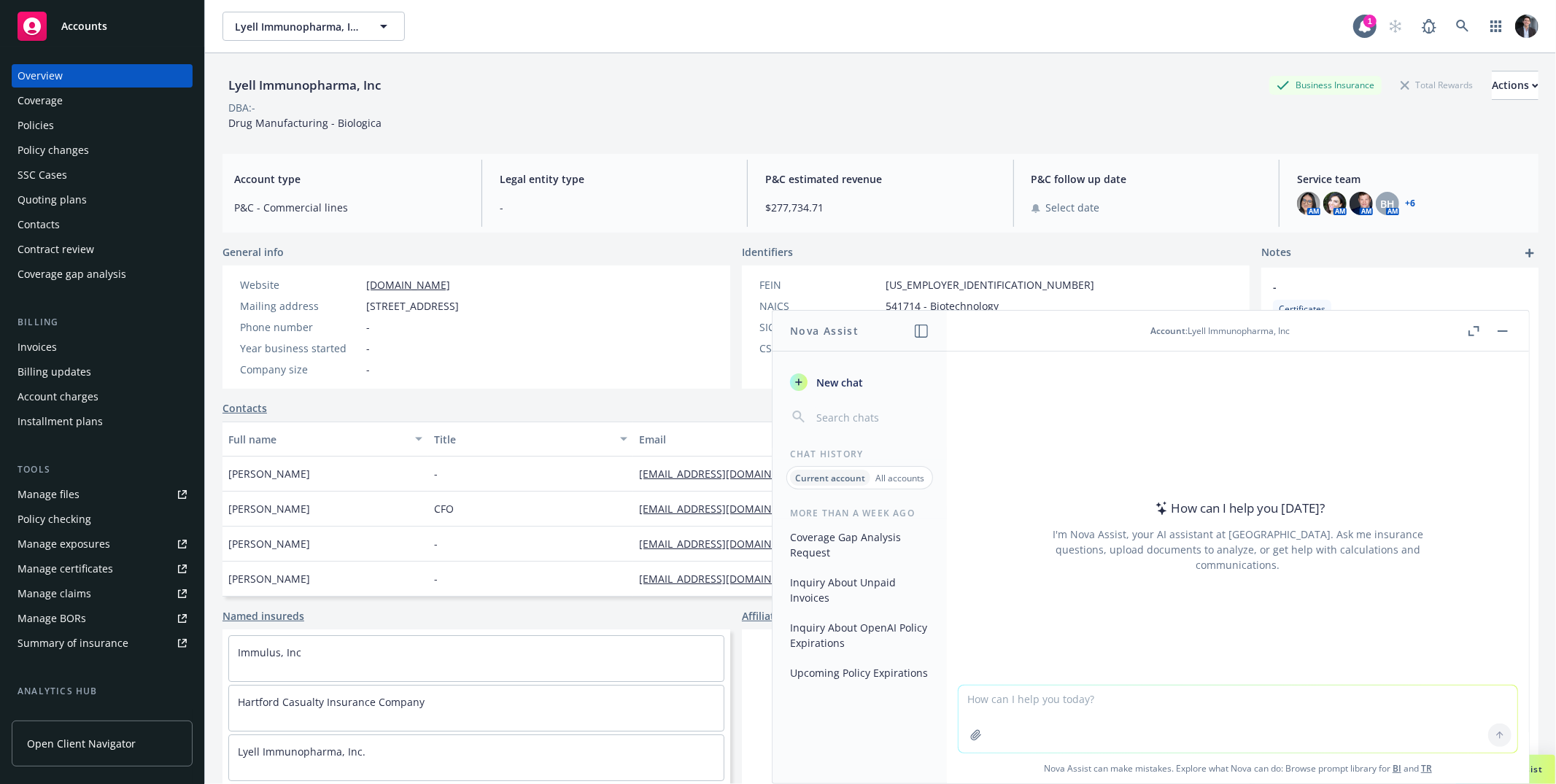
click at [1165, 714] on textarea at bounding box center [1238, 719] width 559 height 67
type textarea "W"
type textarea "What was [PERSON_NAME] revenue last year?"
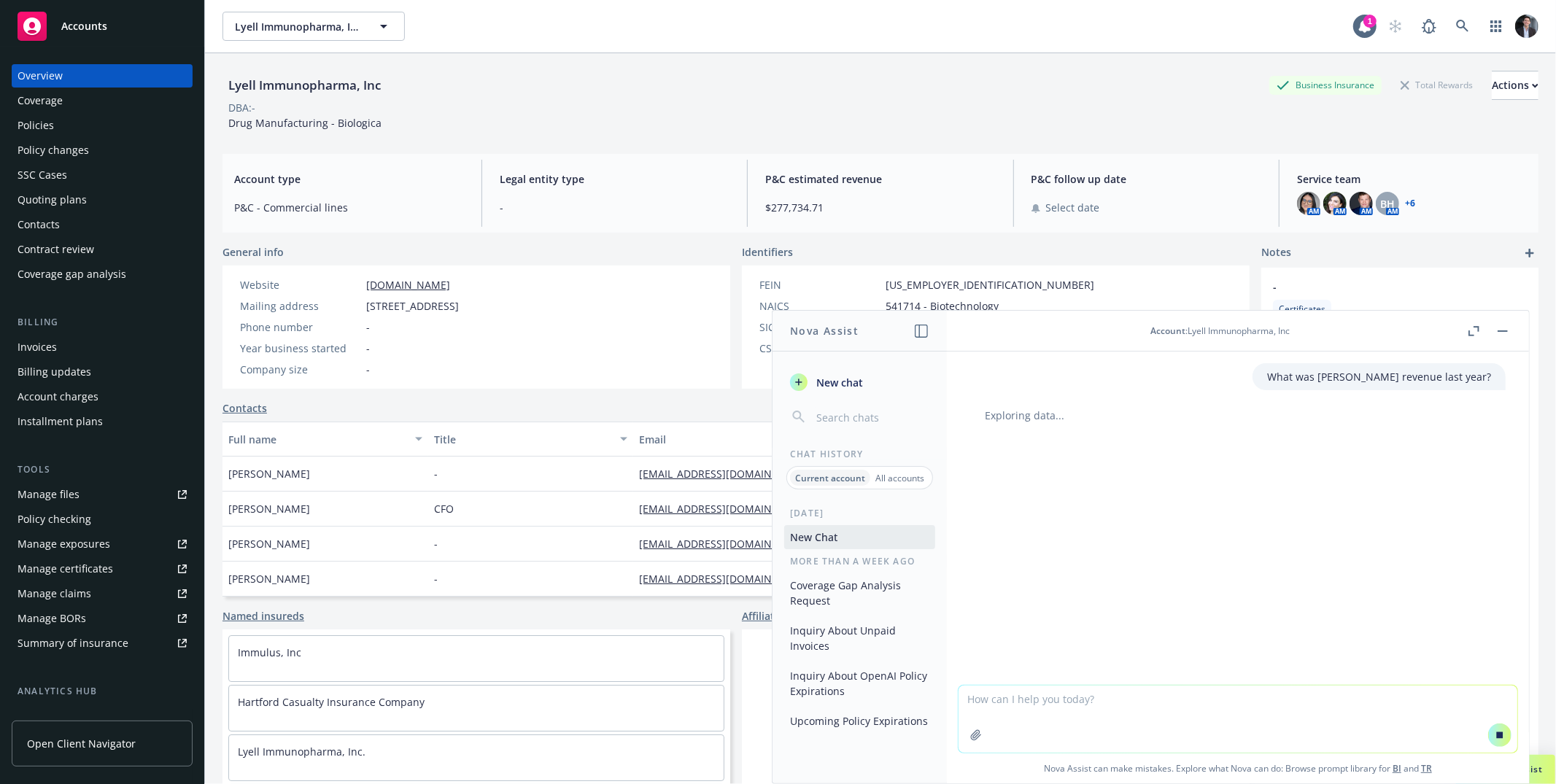
drag, startPoint x: 944, startPoint y: 424, endPoint x: 948, endPoint y: 448, distance: 24.3
click at [944, 425] on div "New chat" at bounding box center [860, 399] width 175 height 61
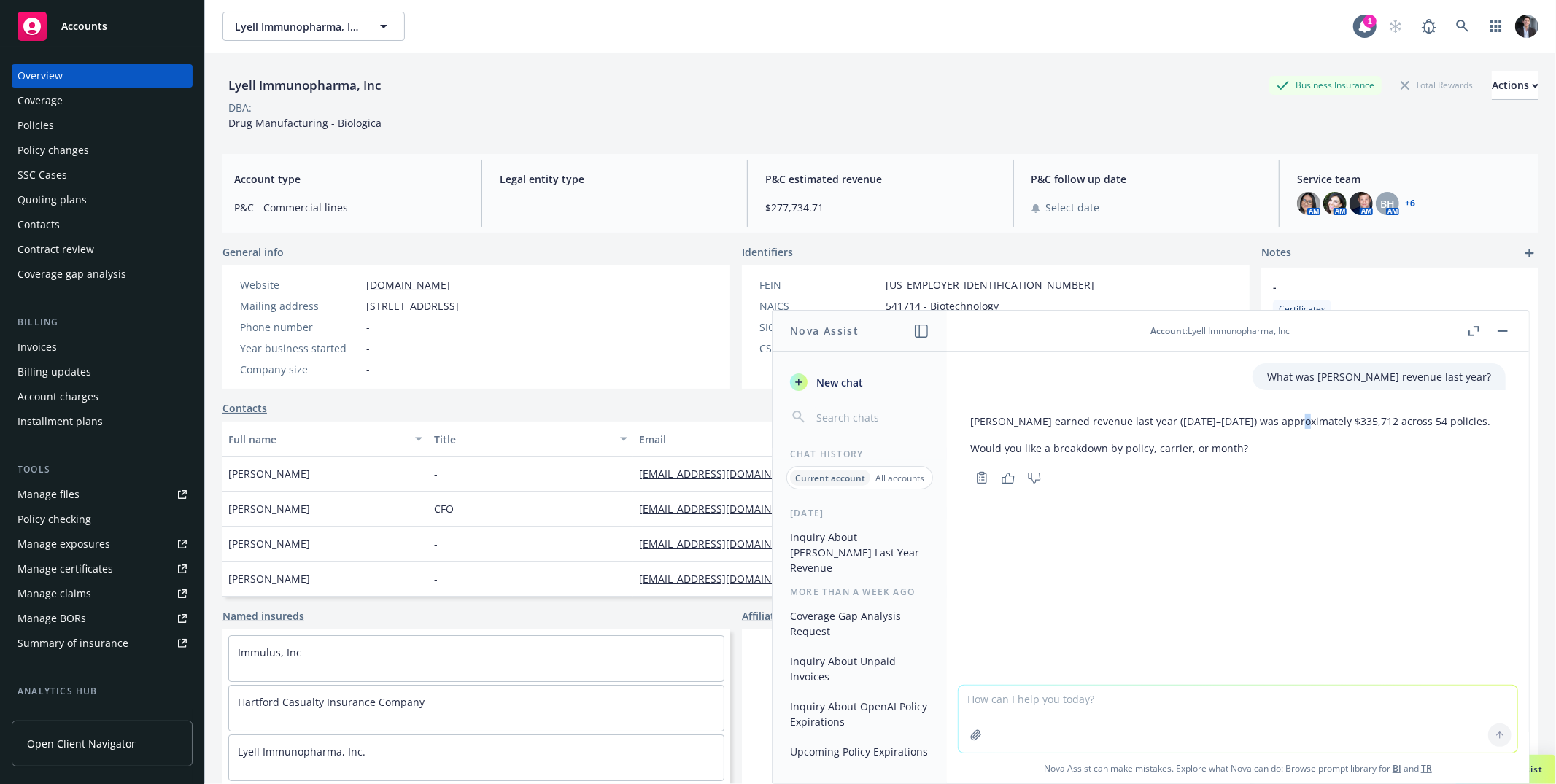
click at [1272, 414] on p "[PERSON_NAME] earned revenue last year ([DATE]–[DATE]) was approximately $335,7…" at bounding box center [1230, 421] width 520 height 15
click at [1272, 414] on p "[PERSON_NAME] earned revenue last year ([DATE]–[DATE]) was approximately $335,7…" at bounding box center [1230, 421] width 520 height 15
drag, startPoint x: 1272, startPoint y: 414, endPoint x: 1275, endPoint y: 450, distance: 36.1
click at [1275, 430] on div "[PERSON_NAME] earned revenue last year ([DATE]–[DATE]) was approximately $335,7…" at bounding box center [1230, 434] width 520 height 54
click at [1275, 451] on p "Would you like a breakdown by policy, carrier, or month?" at bounding box center [1230, 448] width 520 height 15
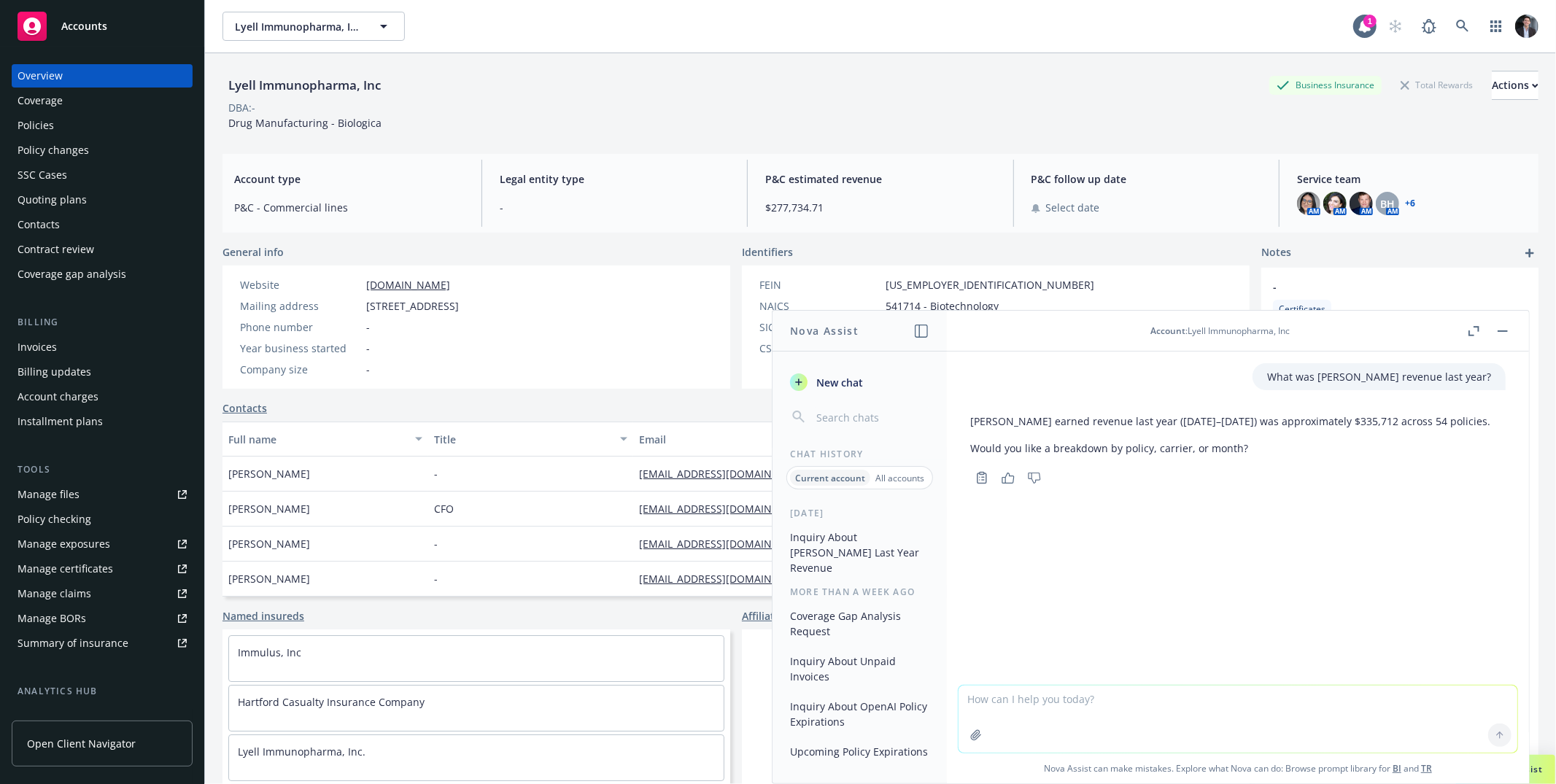
click at [1294, 727] on textarea at bounding box center [1238, 719] width 559 height 67
click at [1040, 477] on icon "Thumbs down" at bounding box center [1034, 478] width 12 height 11
click at [1052, 699] on textarea at bounding box center [1238, 719] width 559 height 67
drag, startPoint x: 1155, startPoint y: 696, endPoint x: 1171, endPoint y: 686, distance: 18.9
click at [1156, 695] on textarea "No the company's revenue not Newfron't revenue" at bounding box center [1238, 718] width 559 height 69
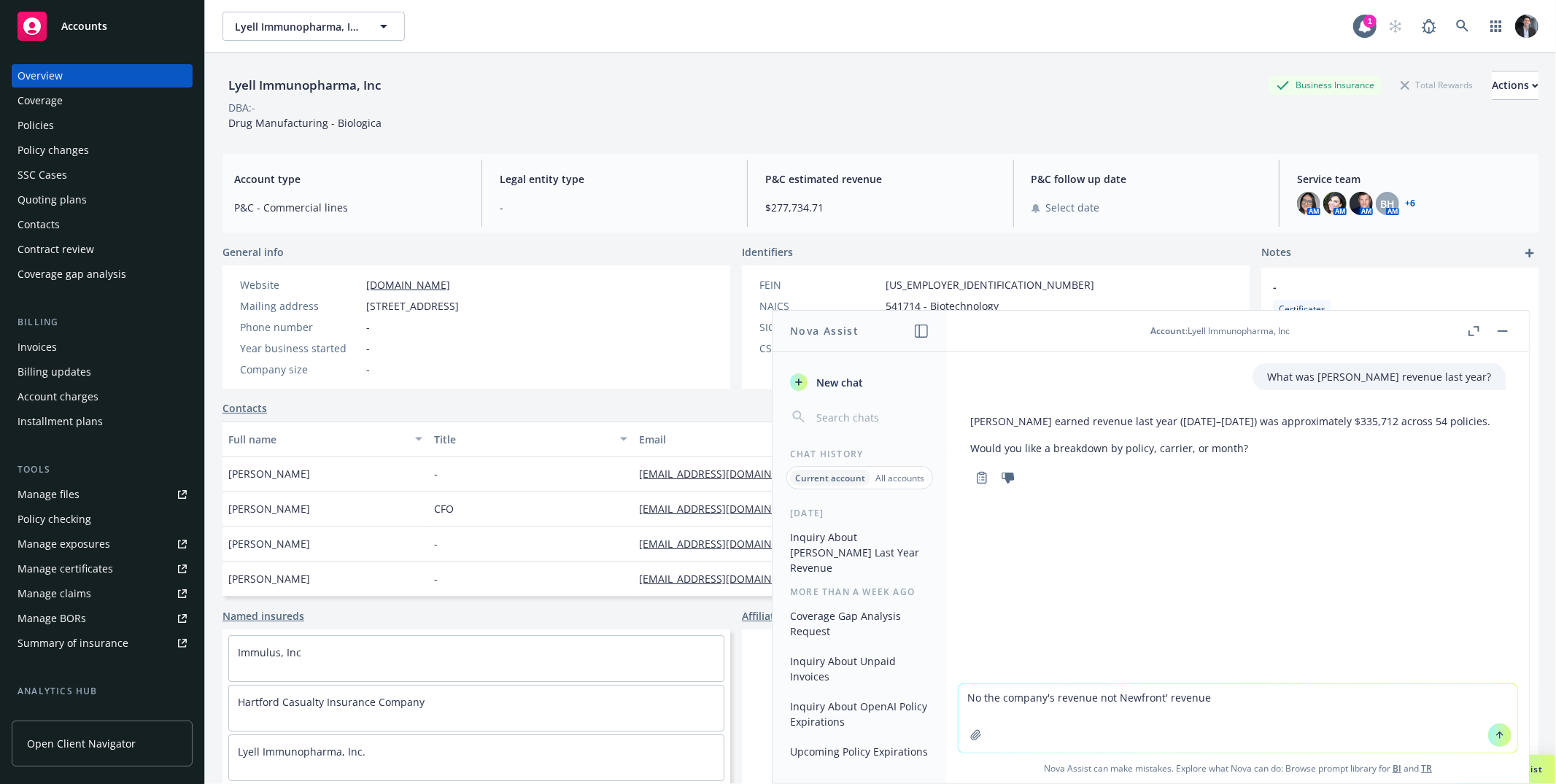
type textarea "No the company's revenue not Newfront's revenue"
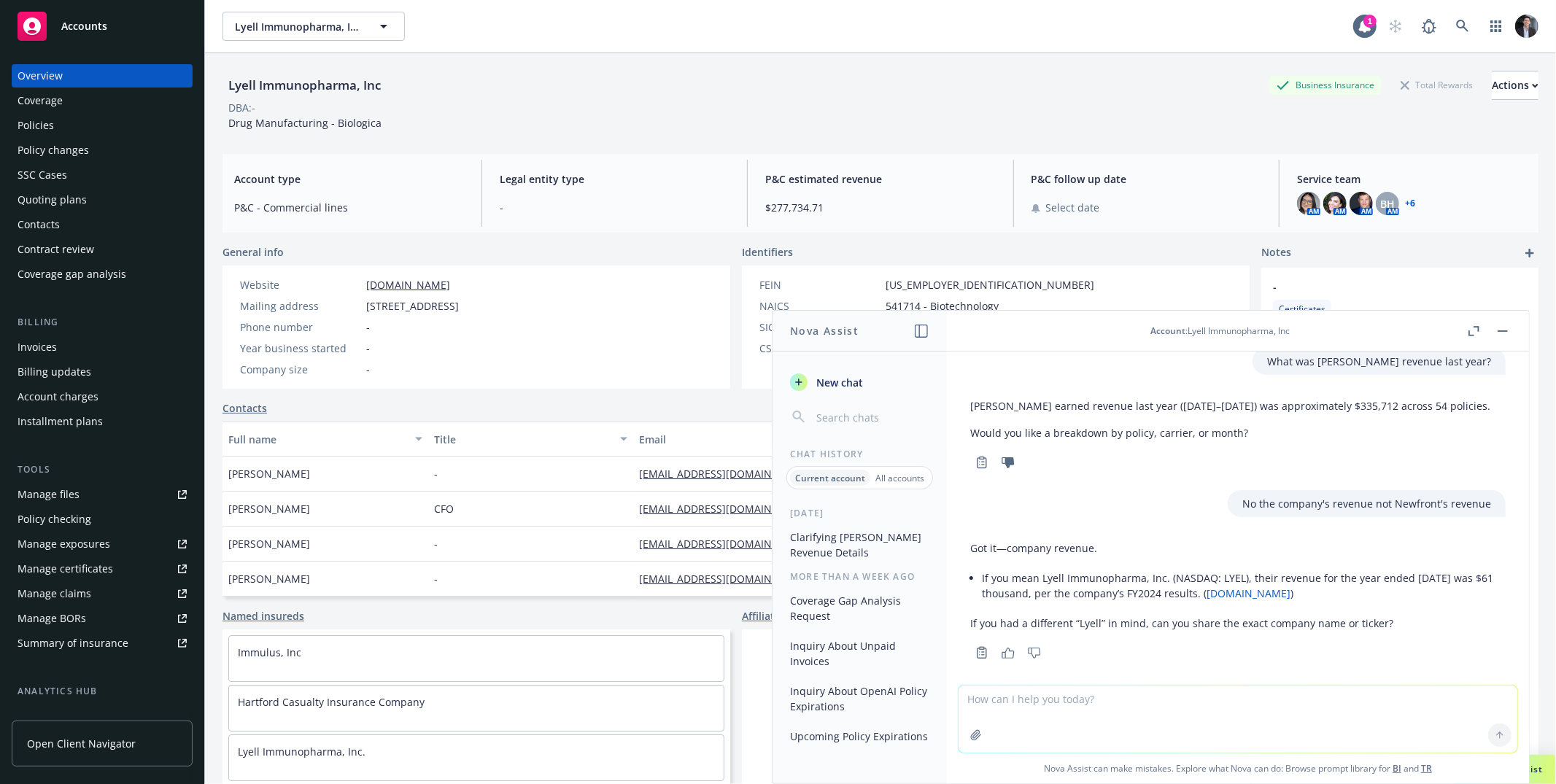
scroll to position [28, 0]
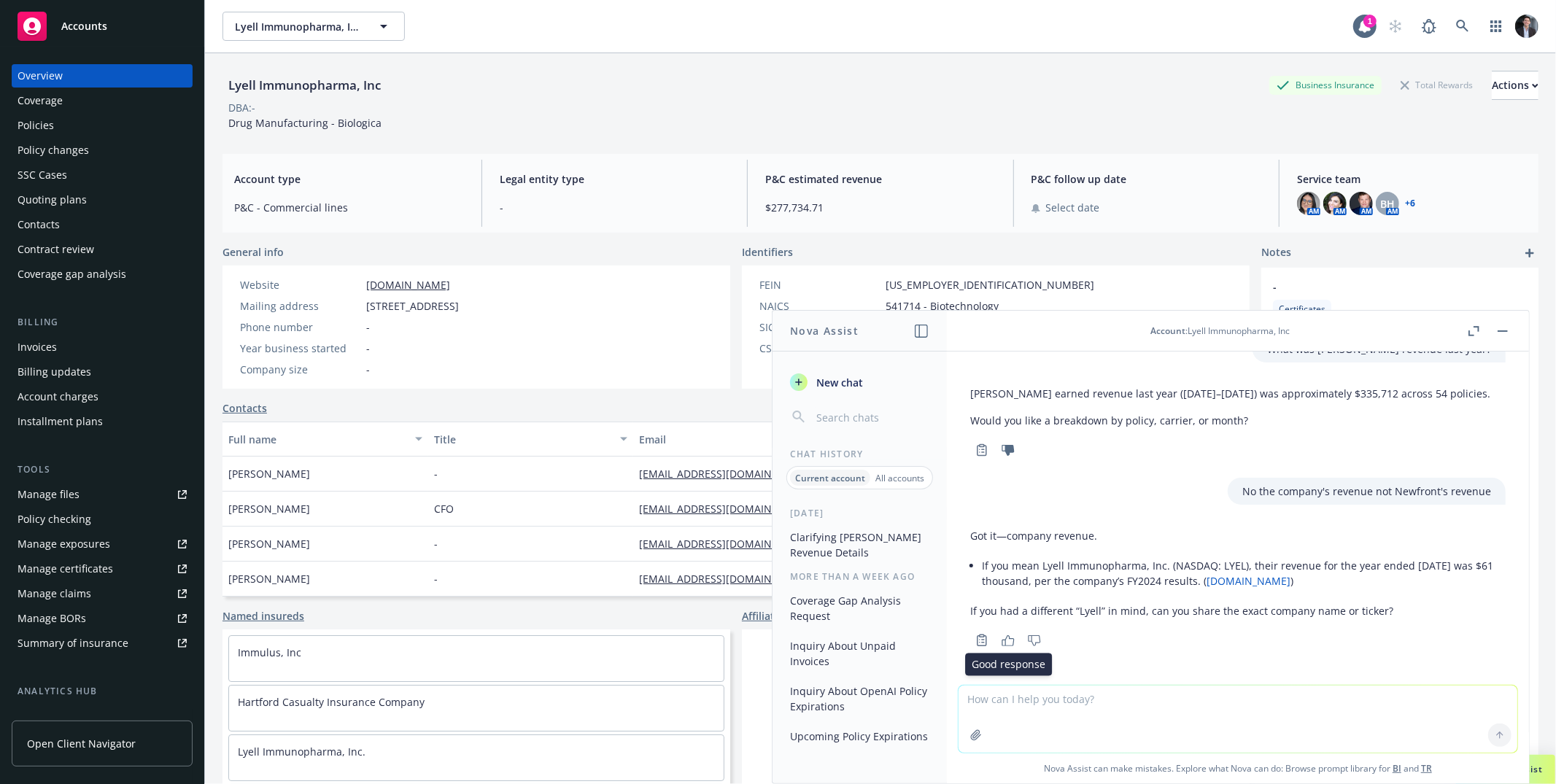
click at [1003, 640] on icon "button" at bounding box center [1009, 640] width 12 height 11
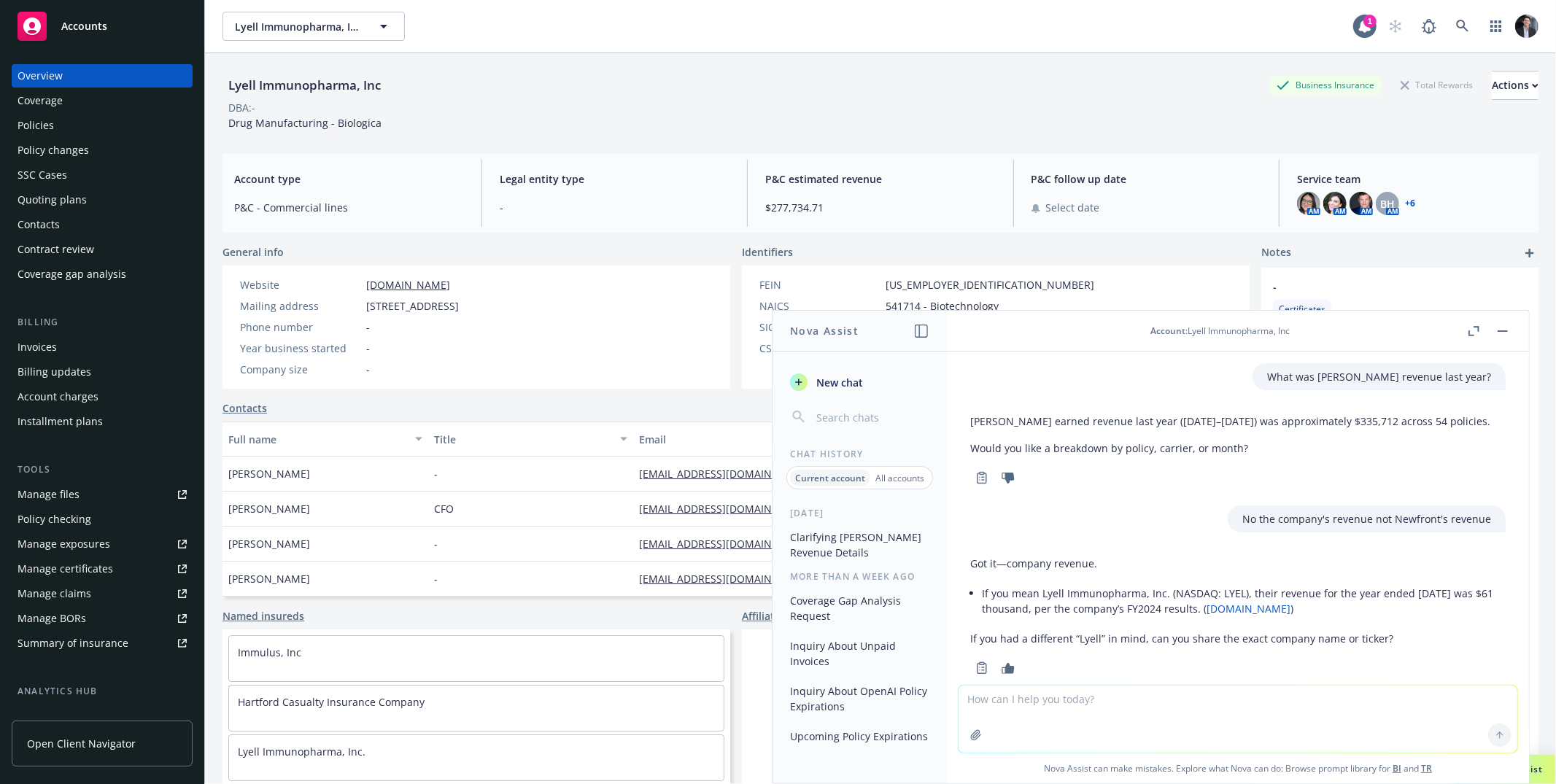
click at [55, 127] on div "Policies" at bounding box center [102, 126] width 169 height 23
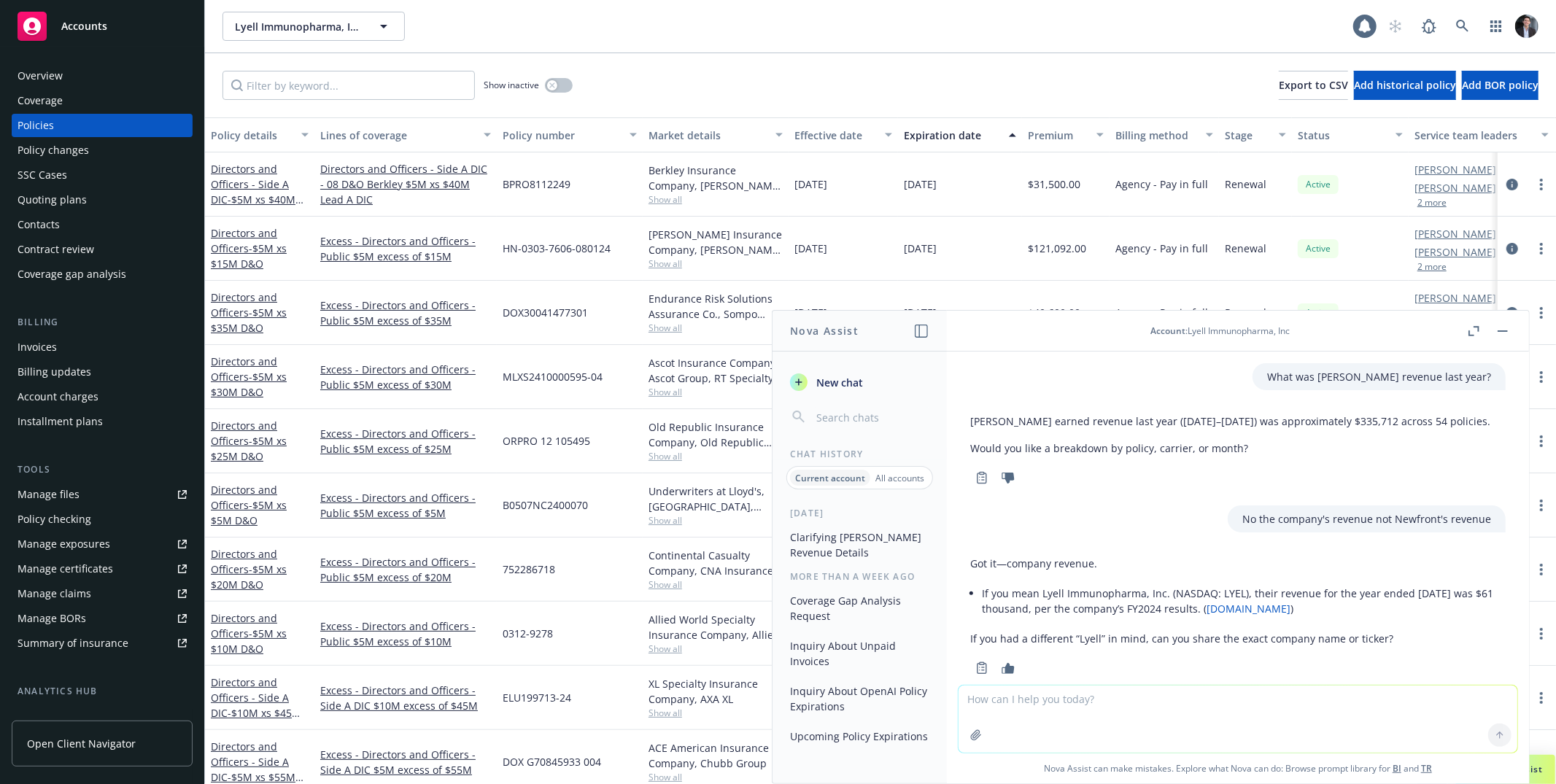
click at [64, 87] on div "Overview" at bounding box center [102, 76] width 169 height 23
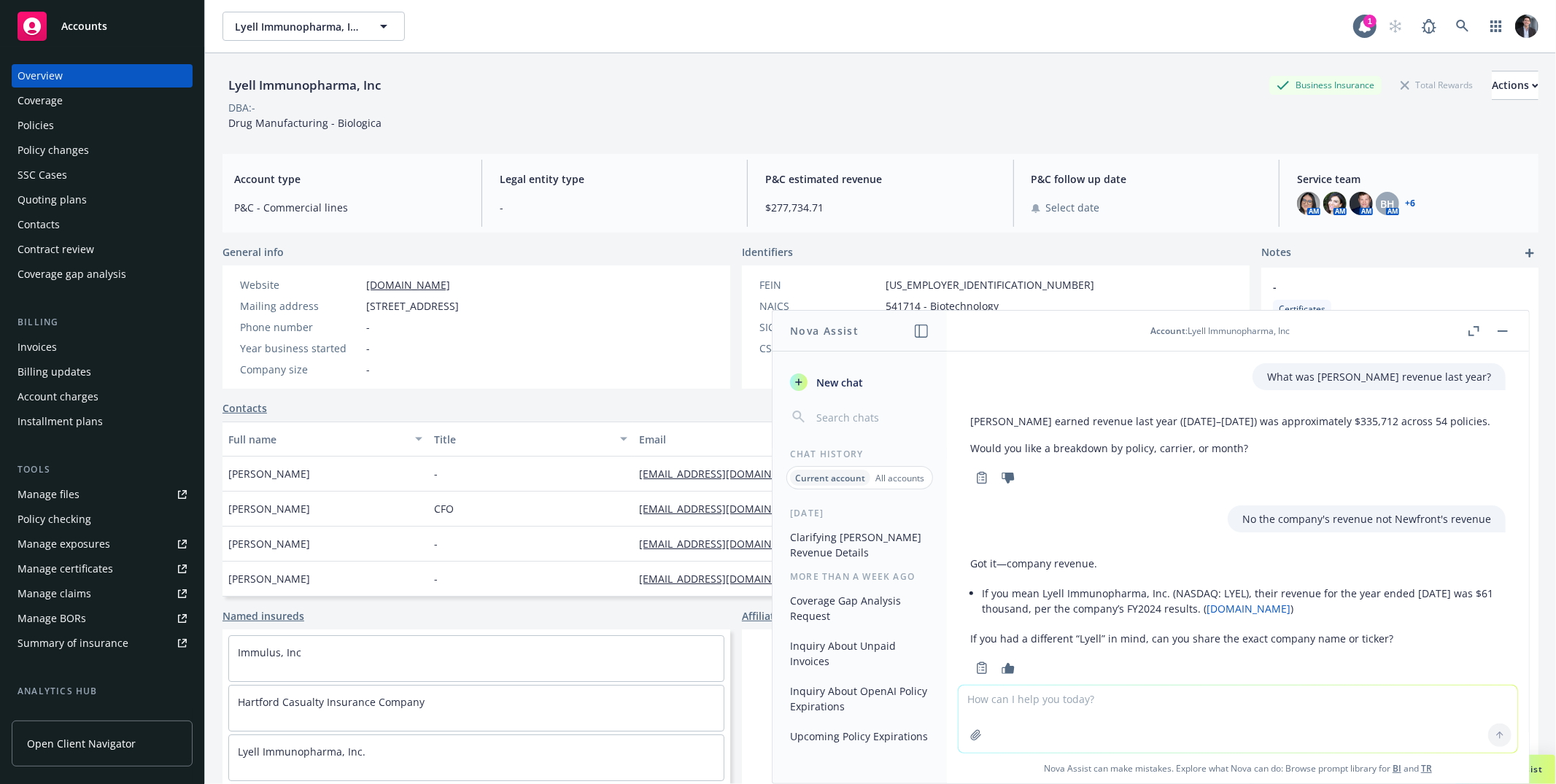
click at [1142, 705] on textarea at bounding box center [1238, 719] width 559 height 67
type textarea "How many PII records do they have?"
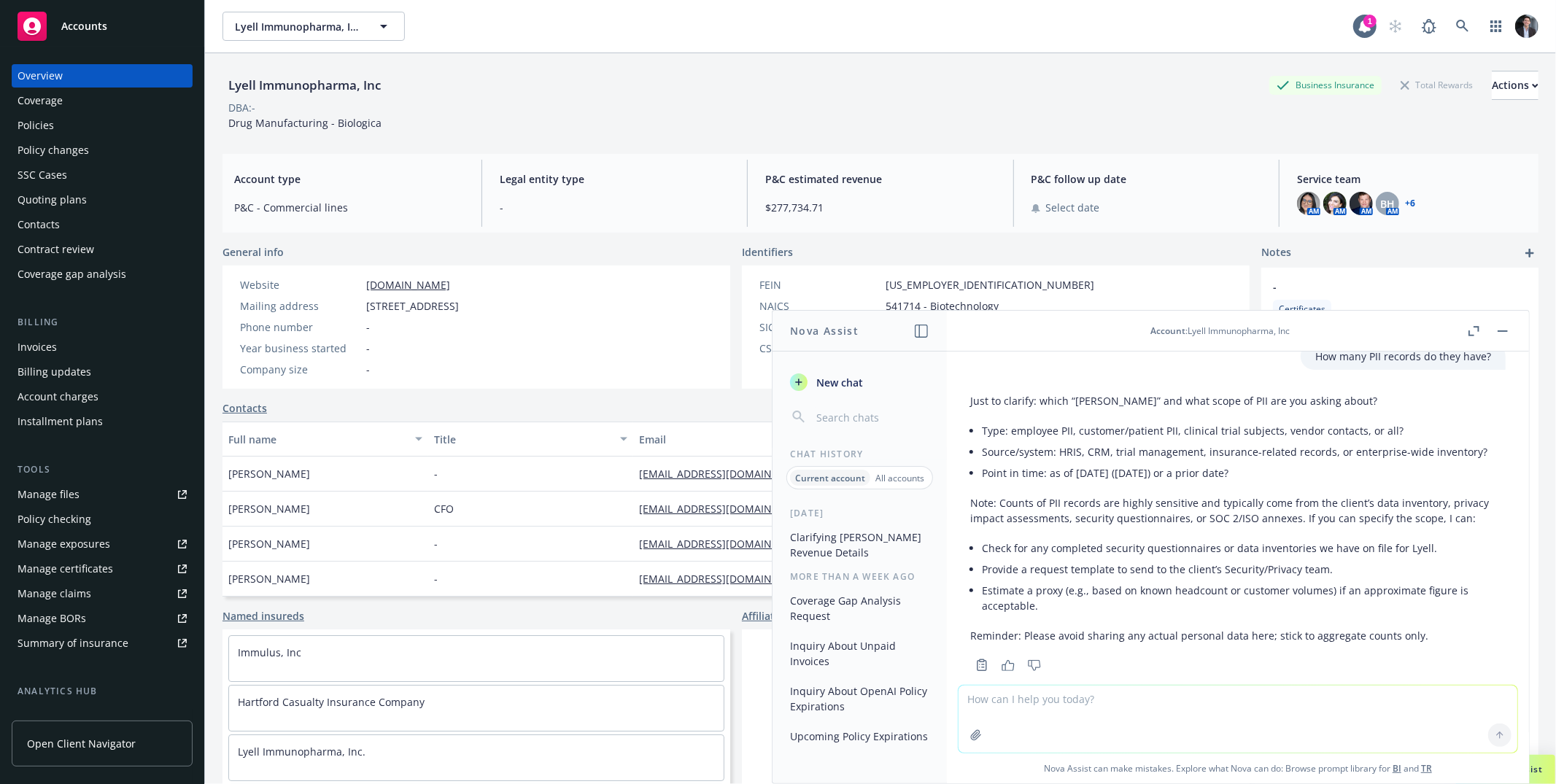
scroll to position [378, 0]
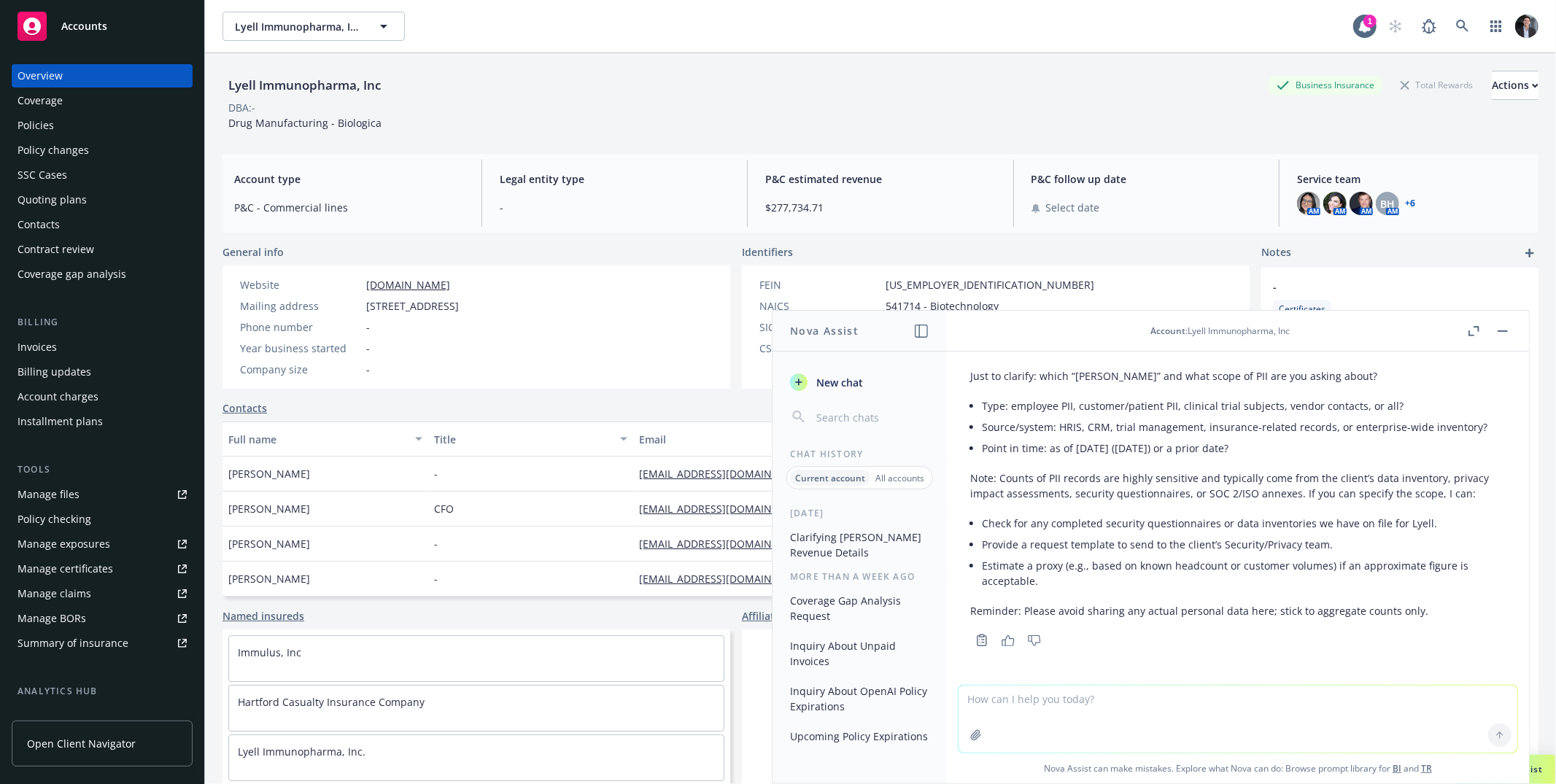
click at [1296, 708] on textarea at bounding box center [1238, 719] width 559 height 67
type textarea "What they provided in the cyber application"
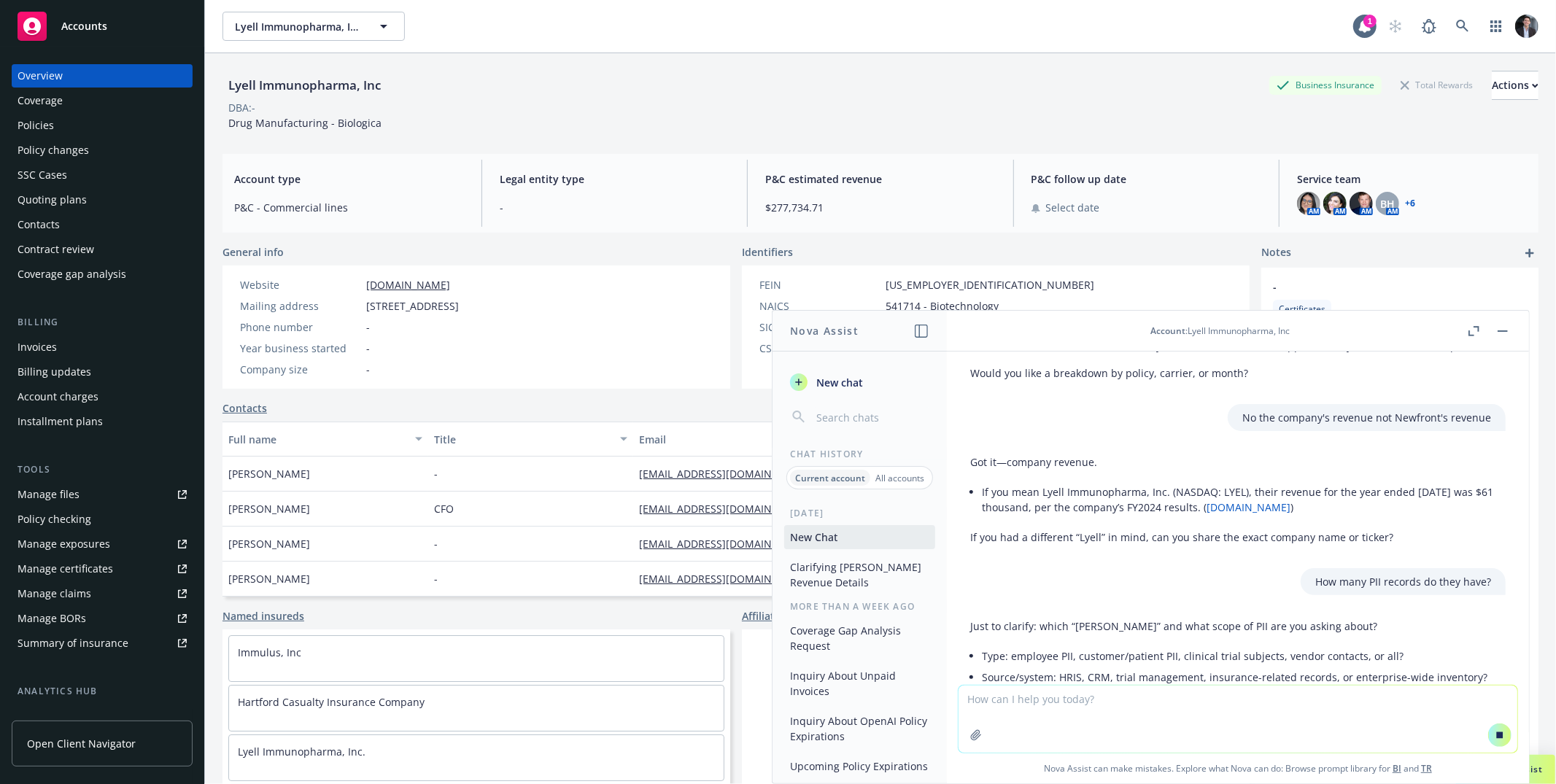
scroll to position [0, 0]
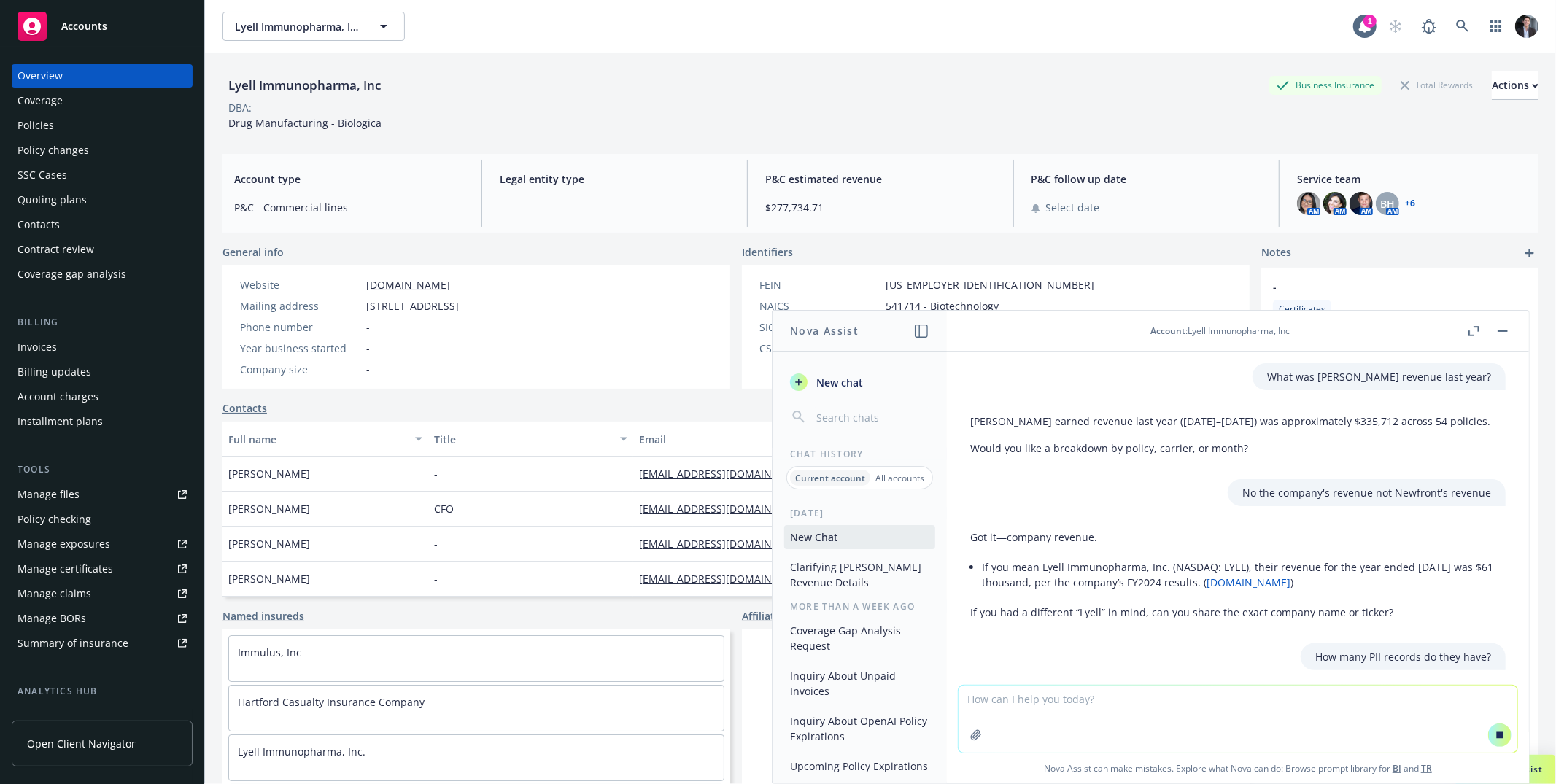
click at [1401, 460] on div "[PERSON_NAME] earned revenue last year ([DATE]–[DATE]) was approximately $335,7…" at bounding box center [1230, 434] width 520 height 54
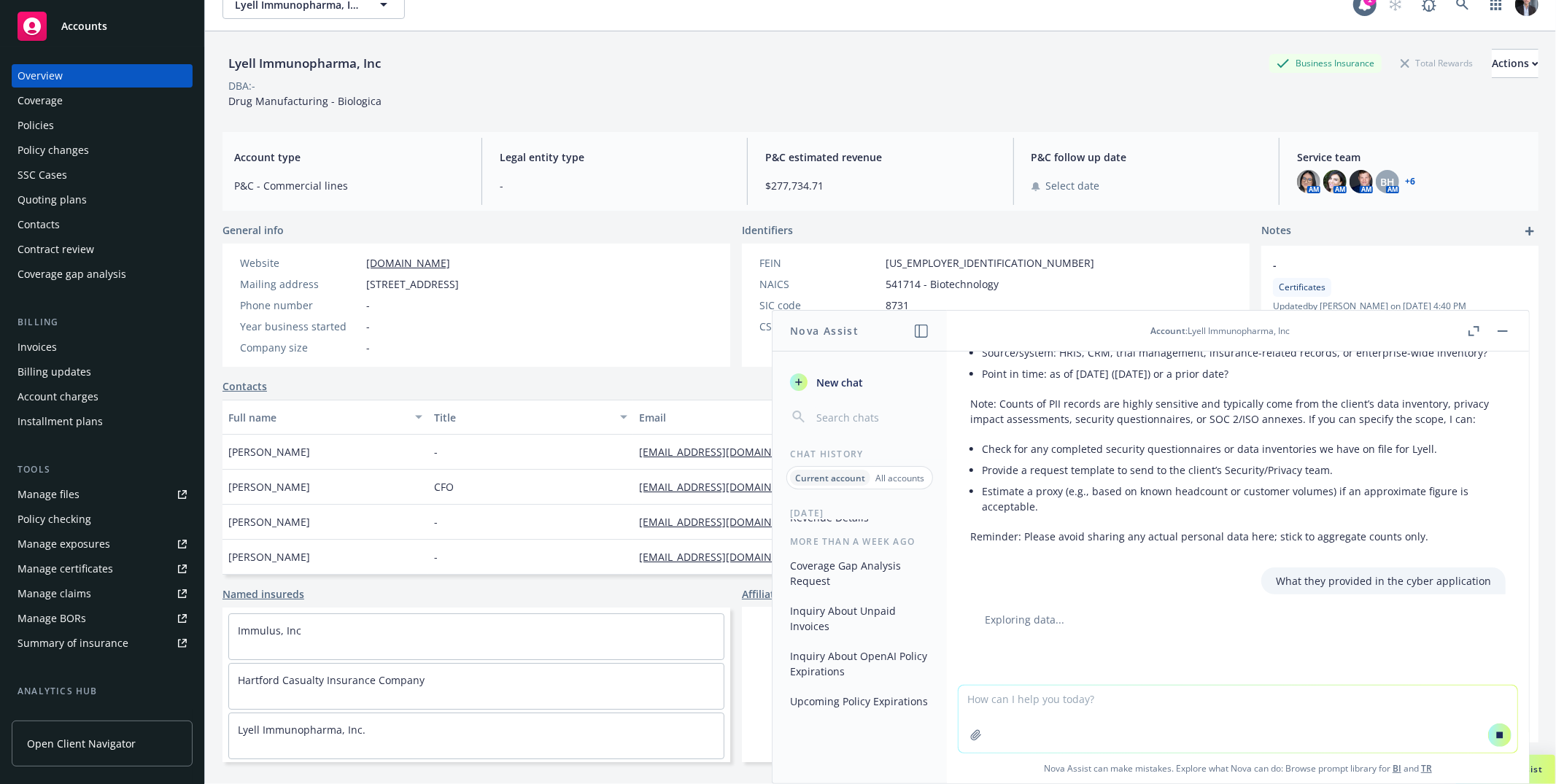
scroll to position [53, 0]
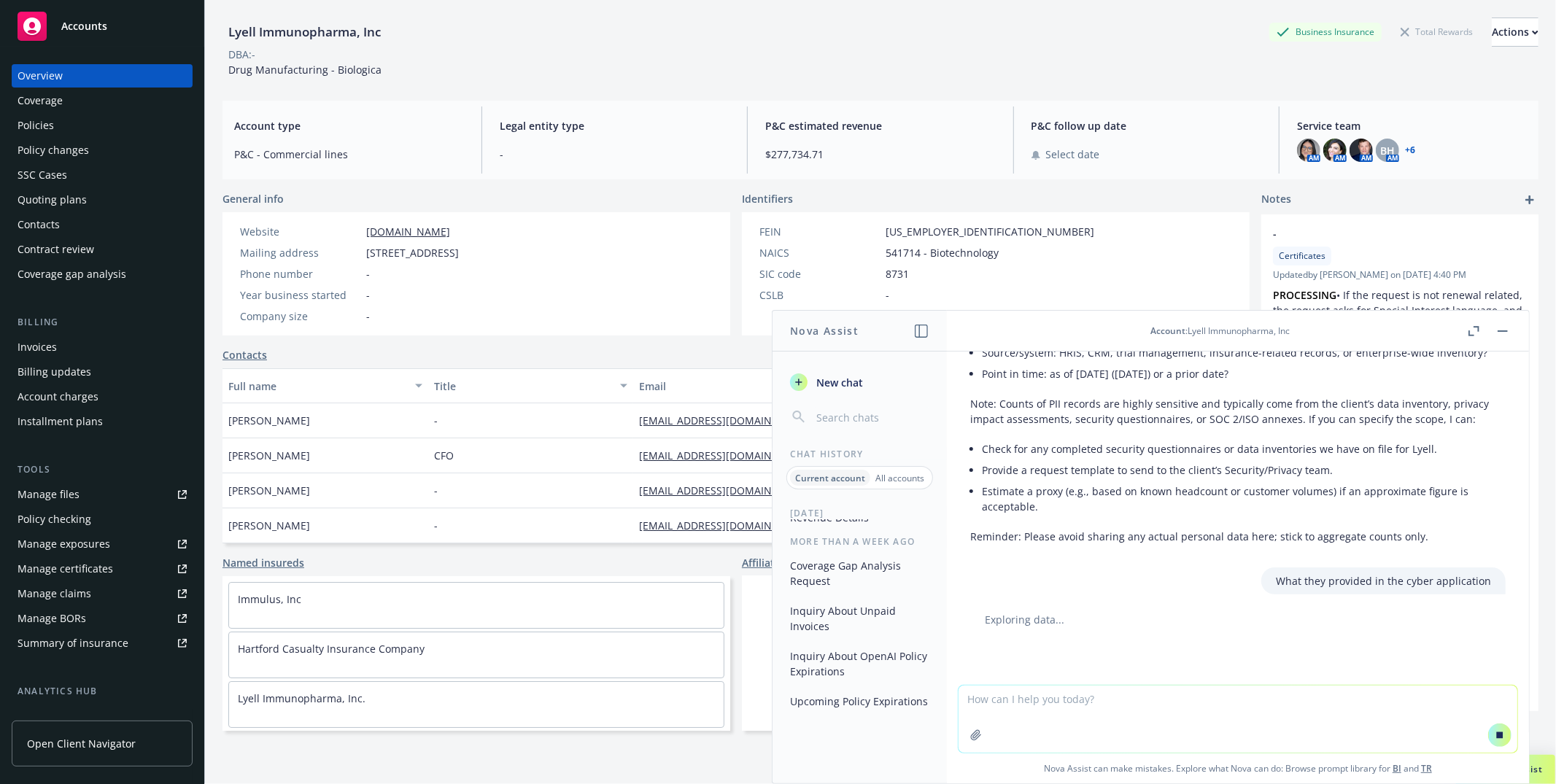
click at [85, 501] on link "Manage files" at bounding box center [101, 494] width 181 height 23
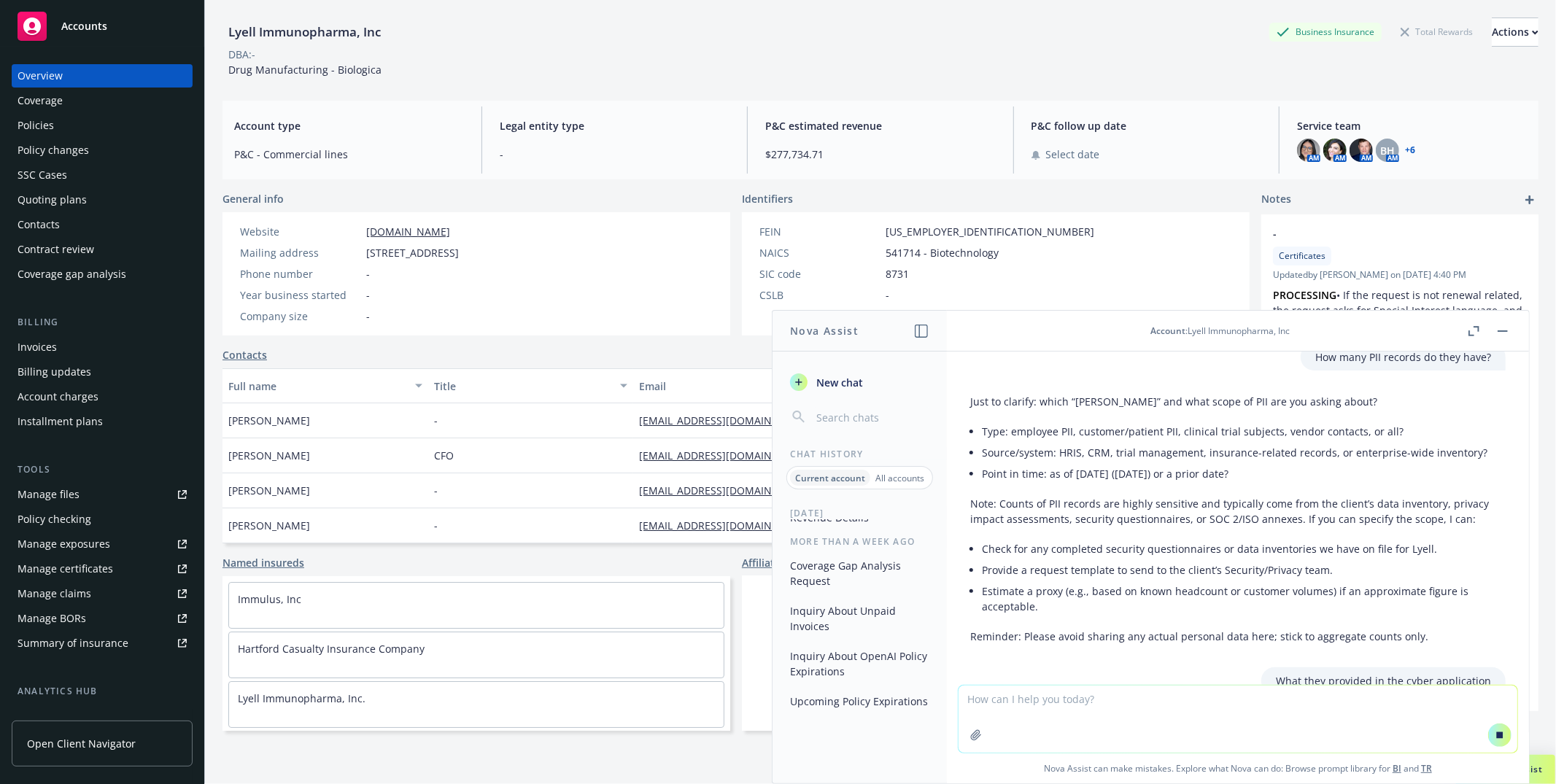
scroll to position [400, 0]
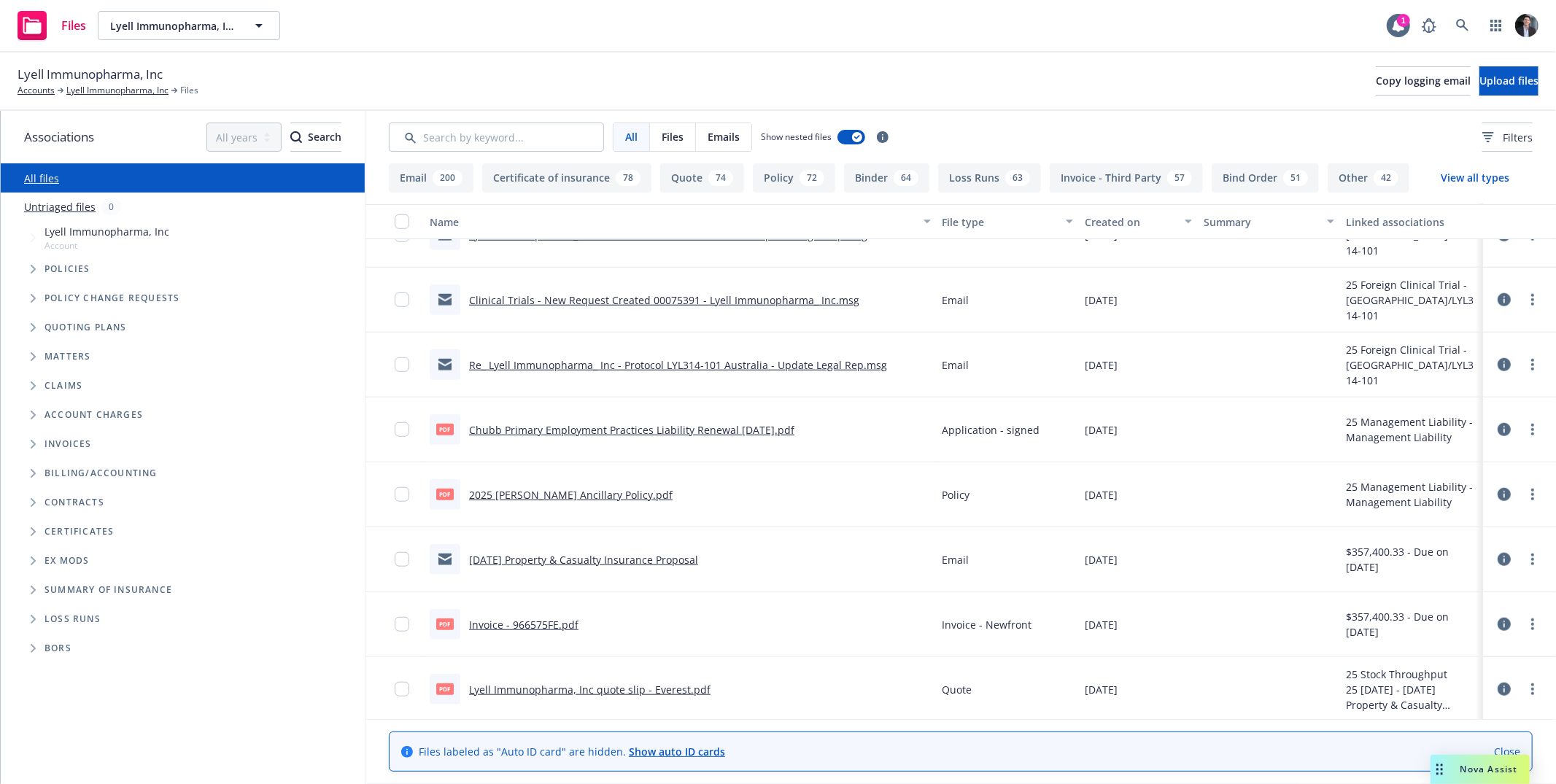
scroll to position [6302, 0]
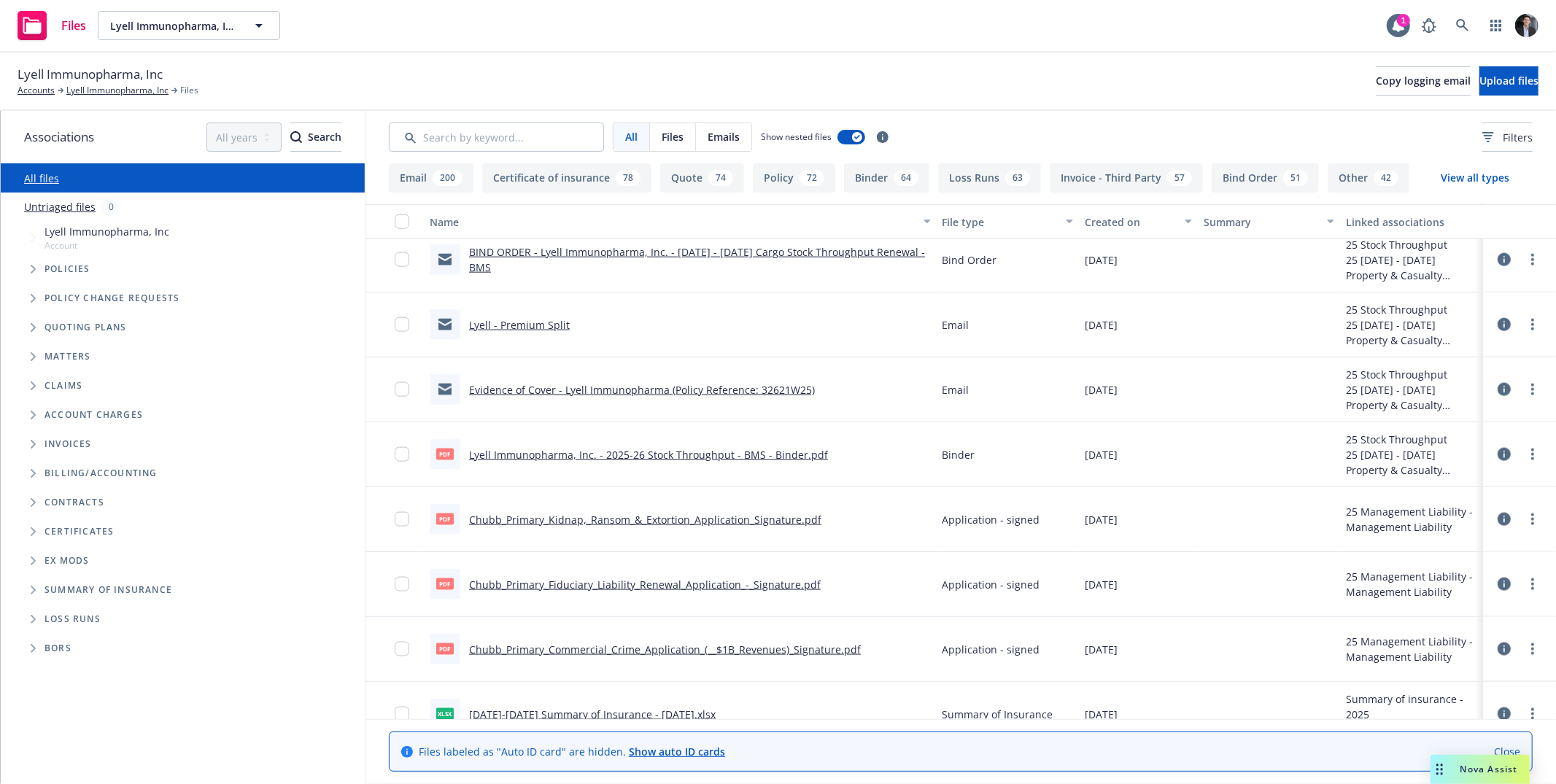
click at [799, 173] on div "72" at bounding box center [811, 178] width 25 height 16
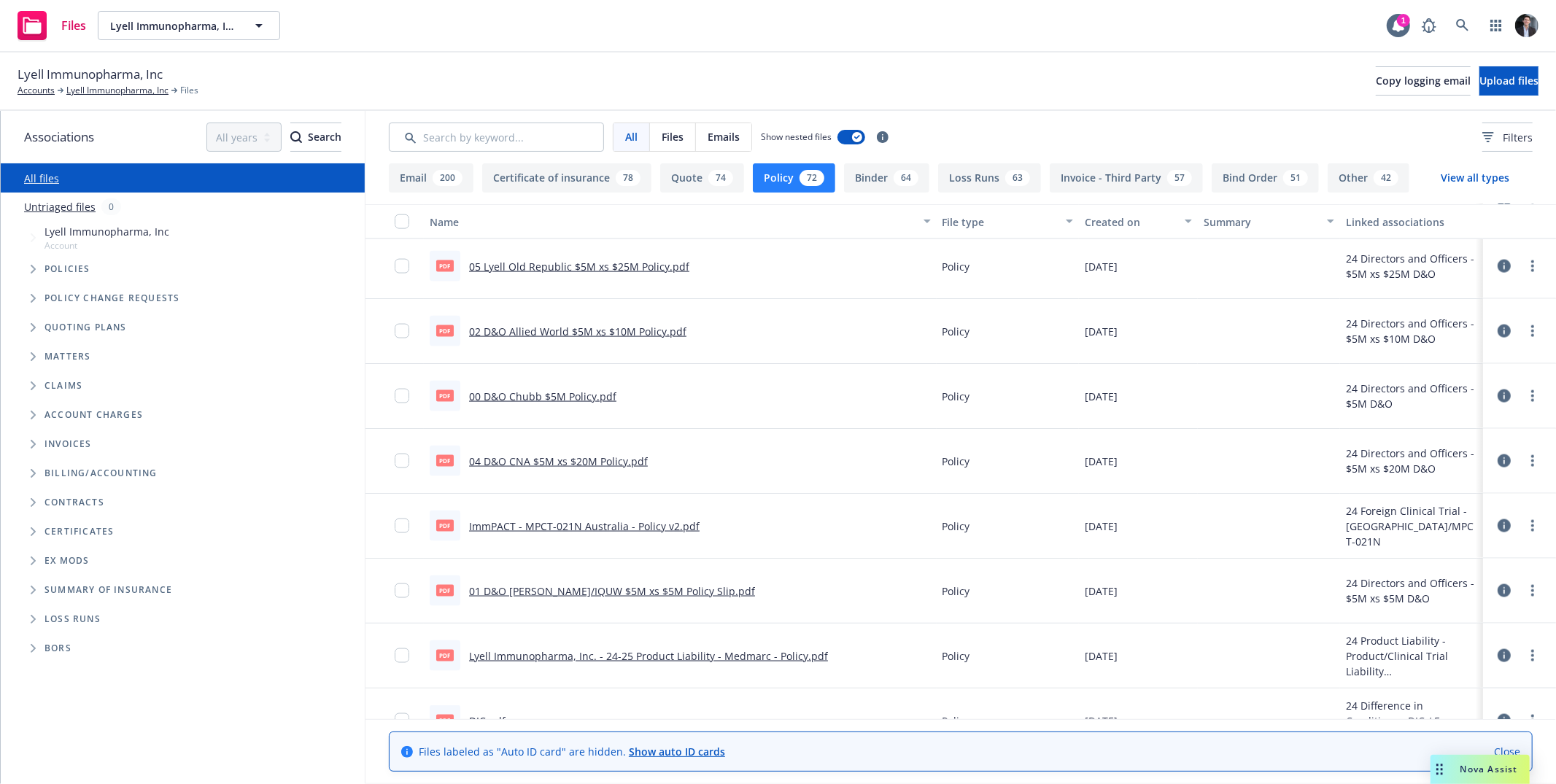
scroll to position [1807, 0]
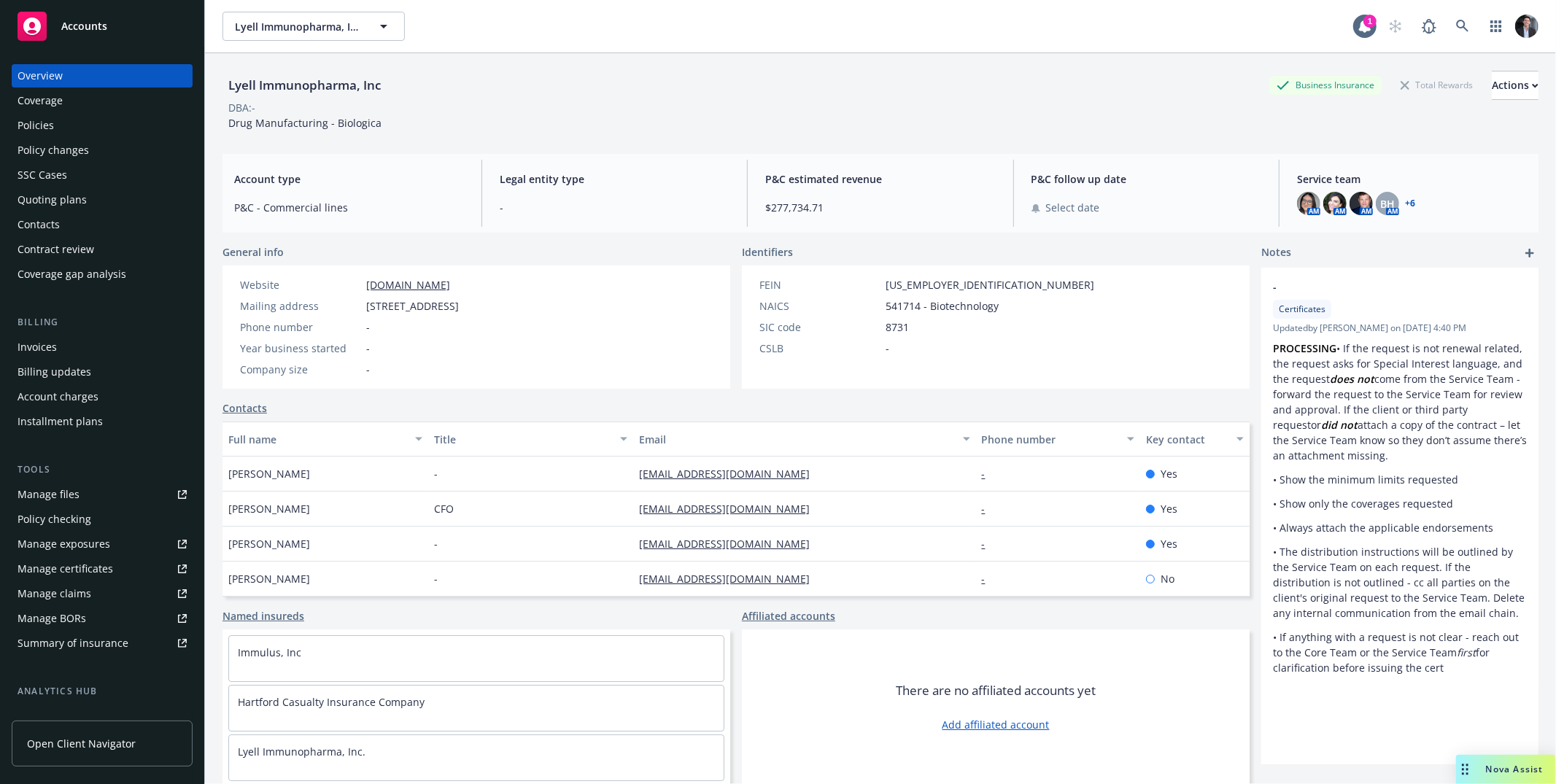
click at [1490, 774] on span "Nova Assist" at bounding box center [1514, 769] width 57 height 12
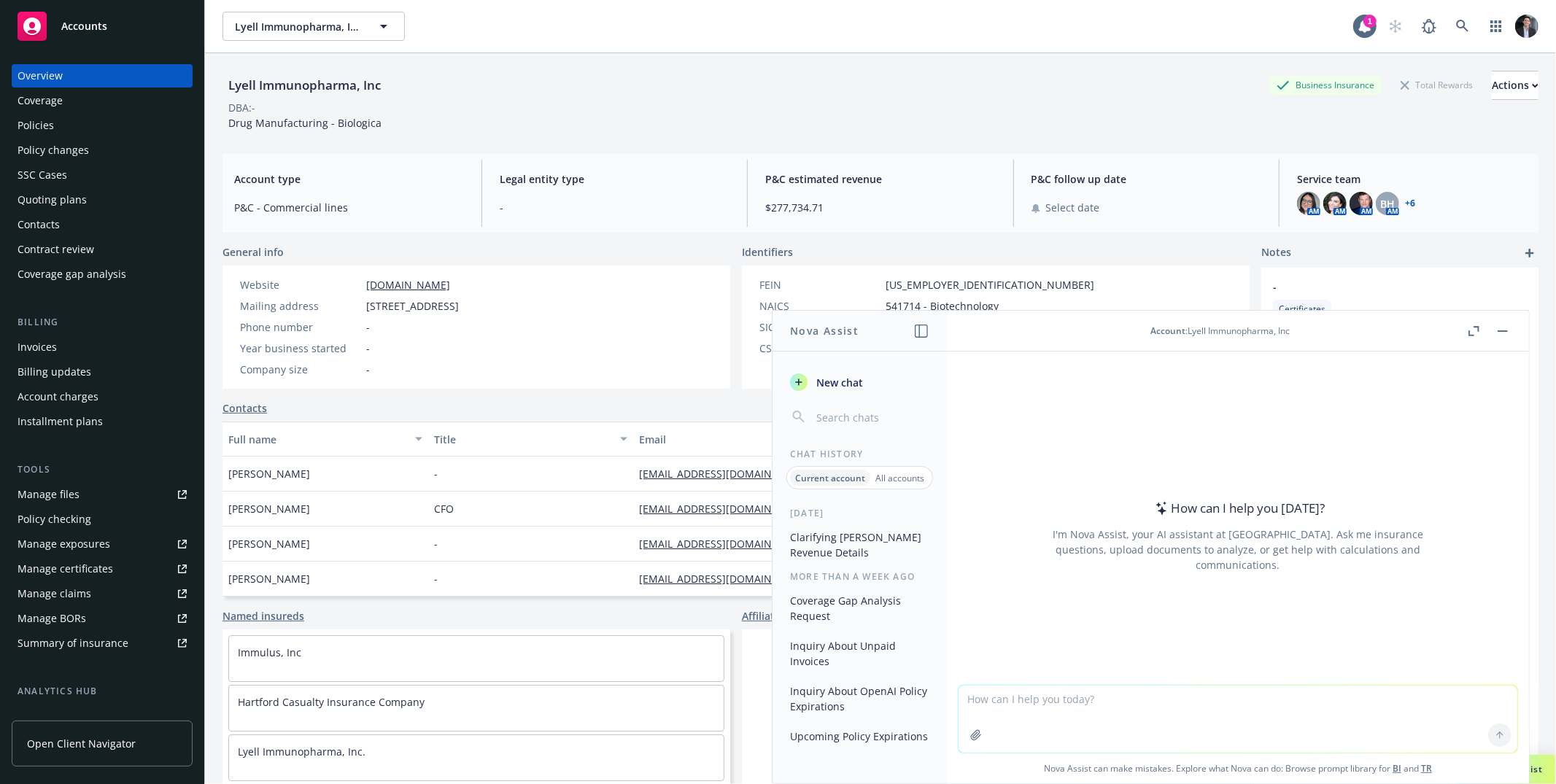
click at [831, 550] on button "Clarifying [PERSON_NAME] Revenue Details" at bounding box center [860, 545] width 151 height 39
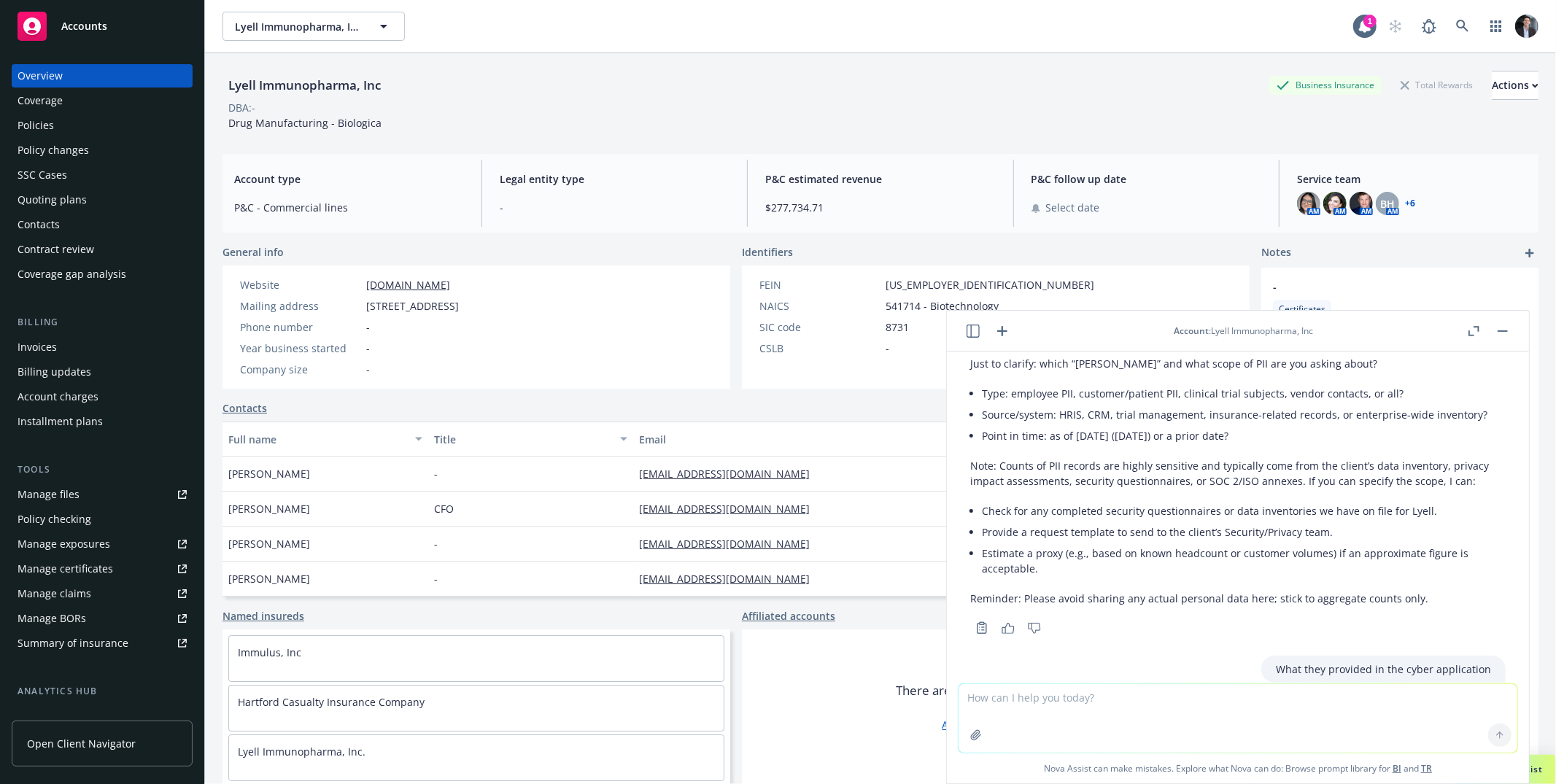
scroll to position [424, 0]
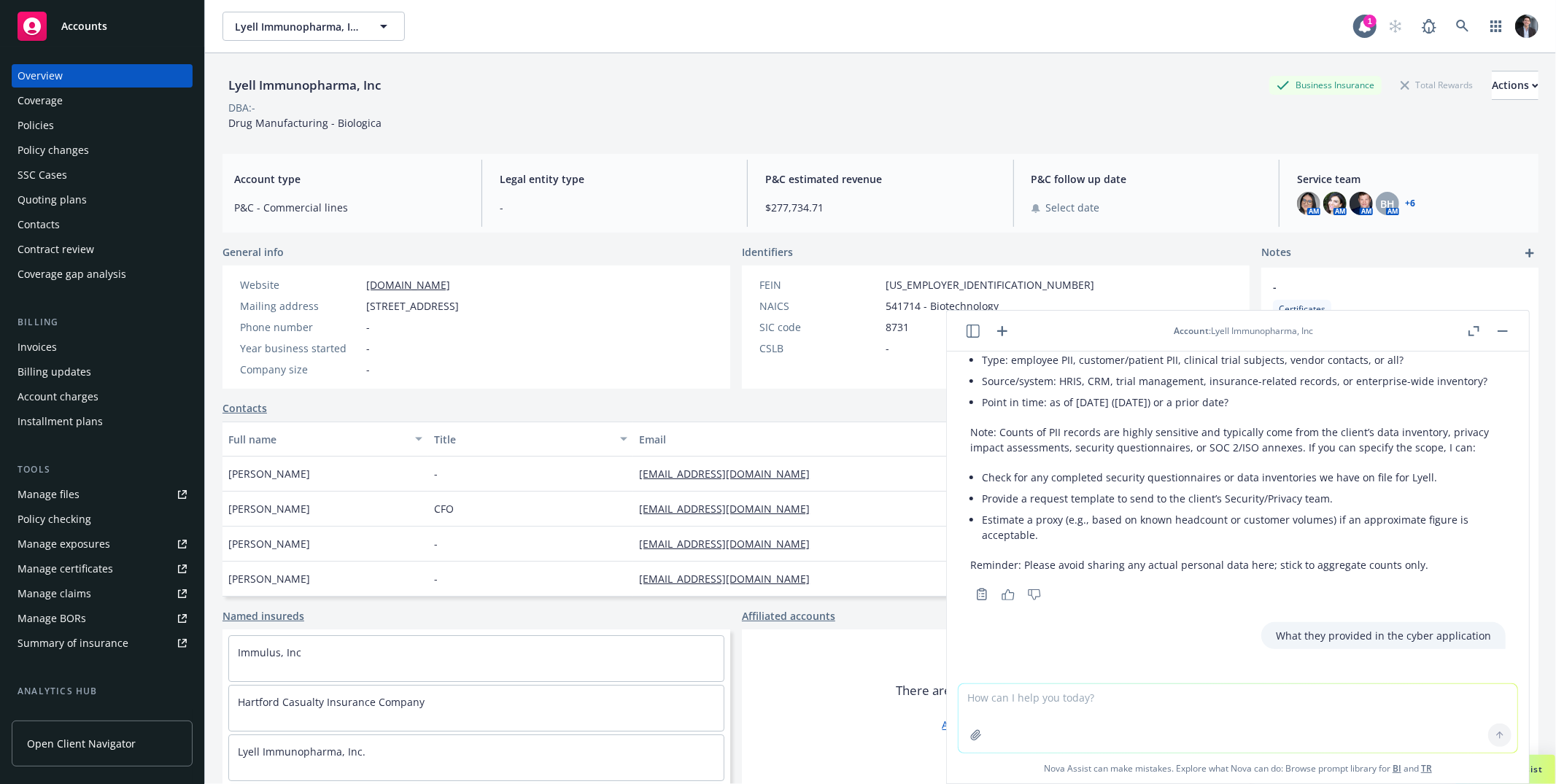
click at [1392, 631] on p "What they provided in the cyber application" at bounding box center [1383, 636] width 215 height 15
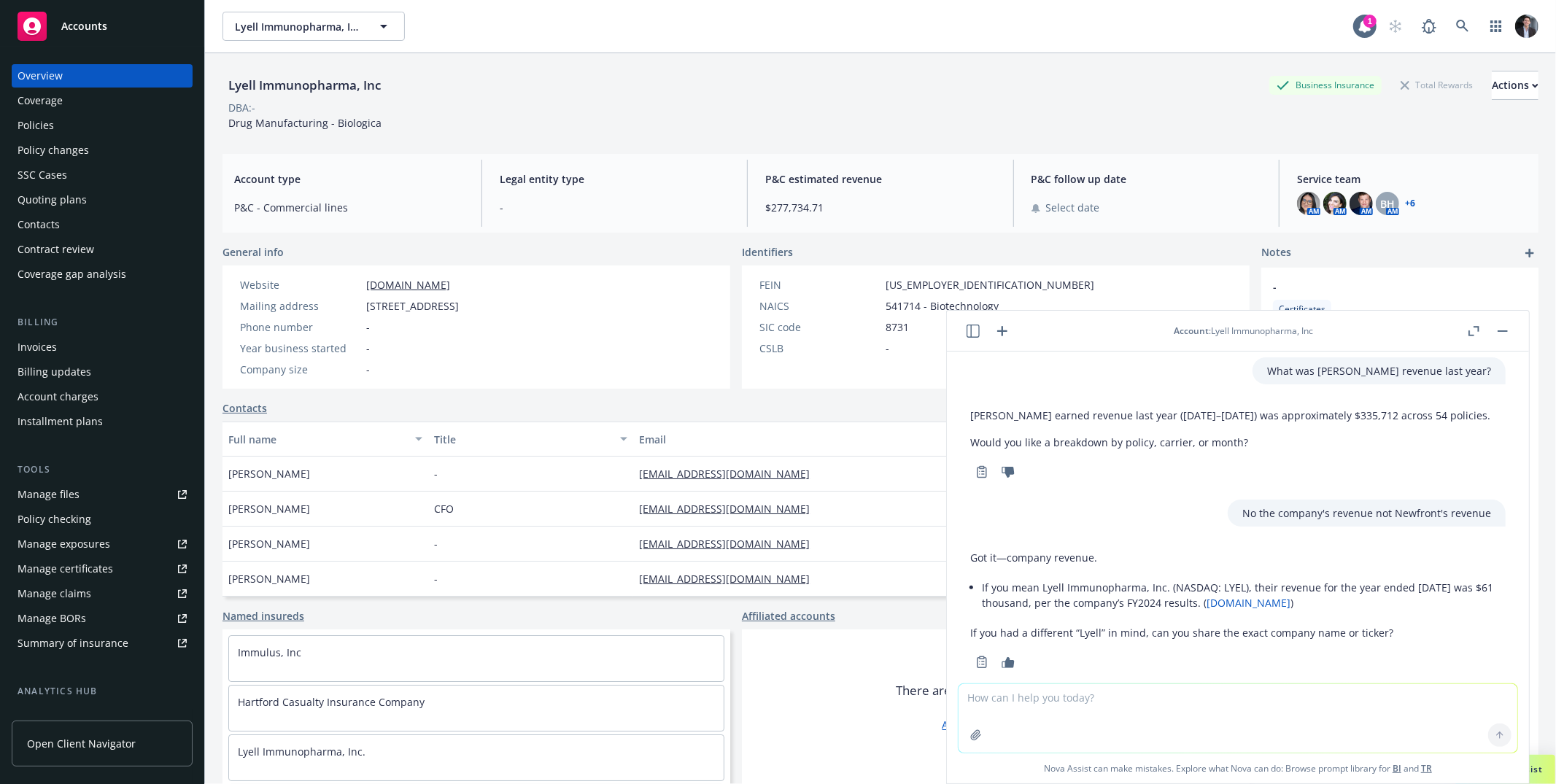
scroll to position [0, 0]
click at [990, 166] on div "P&C estimated revenue $277,734.71" at bounding box center [880, 193] width 253 height 67
click at [1501, 333] on button "button" at bounding box center [1502, 330] width 17 height 17
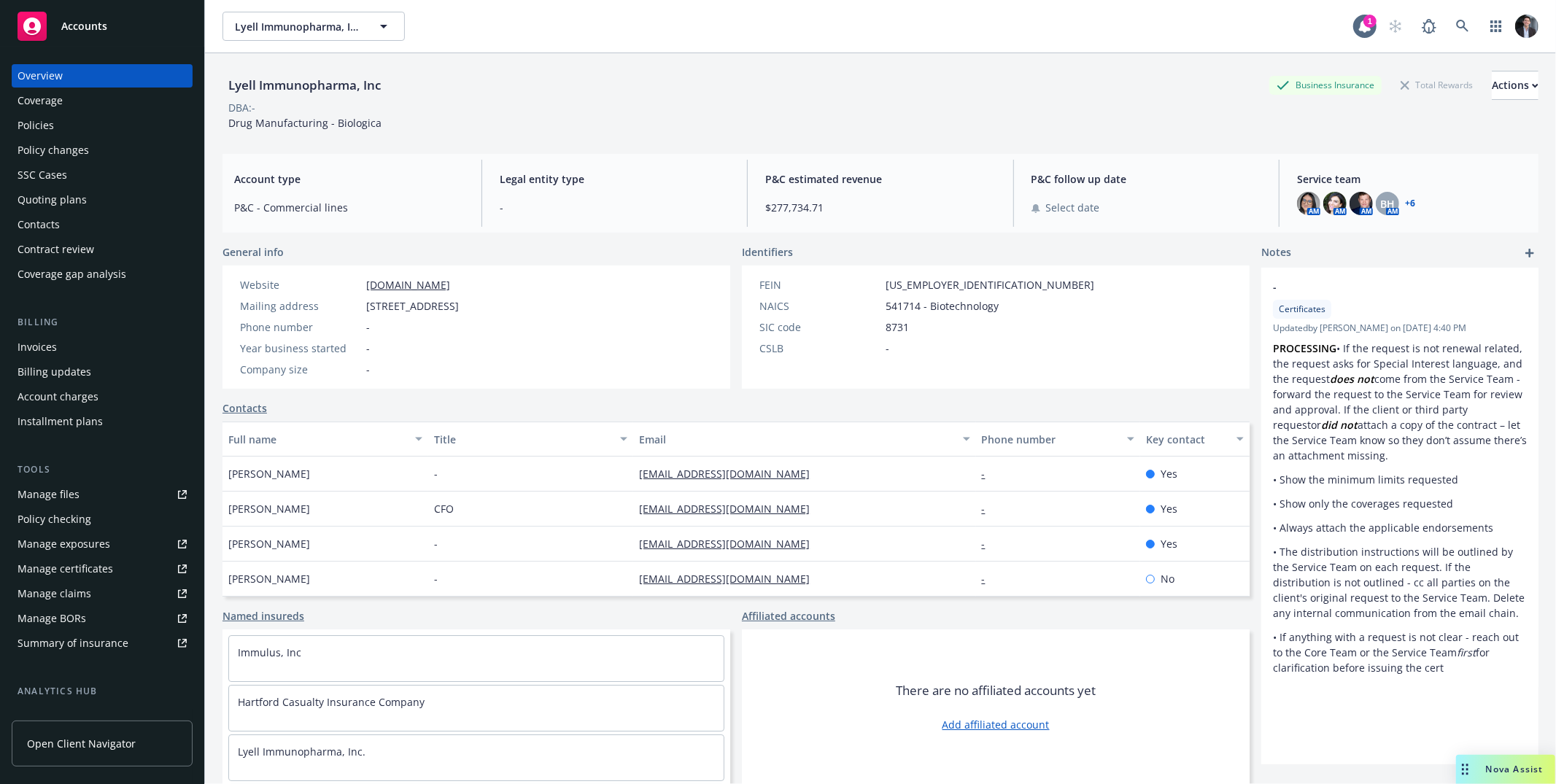
click at [85, 115] on div "Policies" at bounding box center [102, 126] width 169 height 23
click at [82, 48] on div "Overview Coverage Policies Policy changes SSC Cases Quoting plans Contacts Cont…" at bounding box center [102, 415] width 204 height 737
click at [102, 15] on div "Accounts" at bounding box center [102, 26] width 169 height 29
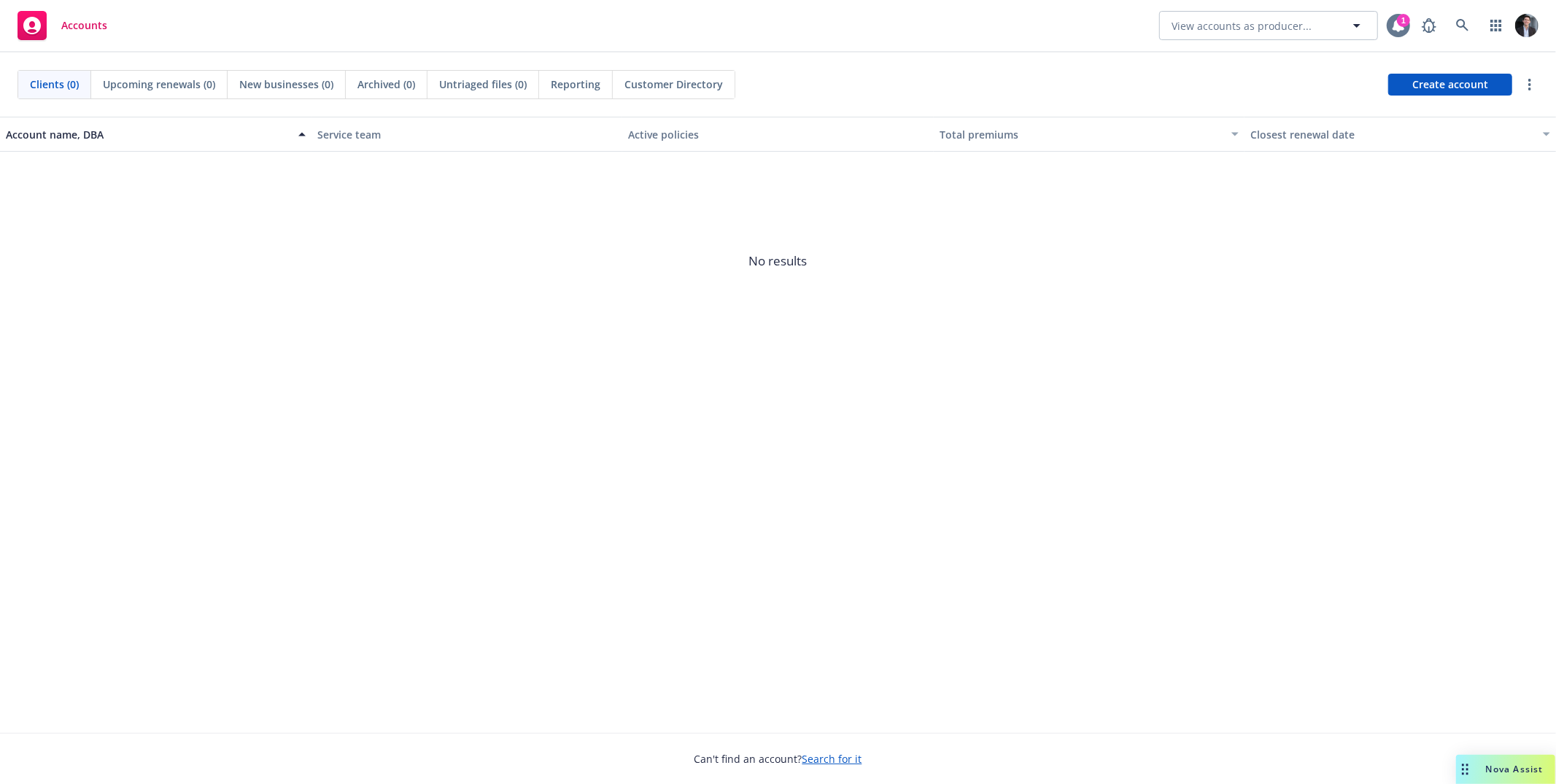
click at [1398, 35] on div at bounding box center [1398, 25] width 23 height 23
